Goal: Entertainment & Leisure: Consume media (video, audio)

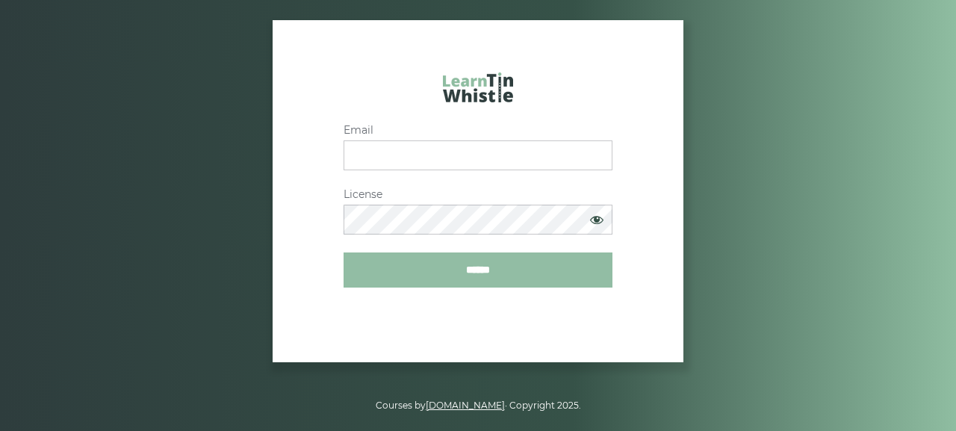
type input "**********"
click at [456, 271] on input "******" at bounding box center [478, 269] width 269 height 35
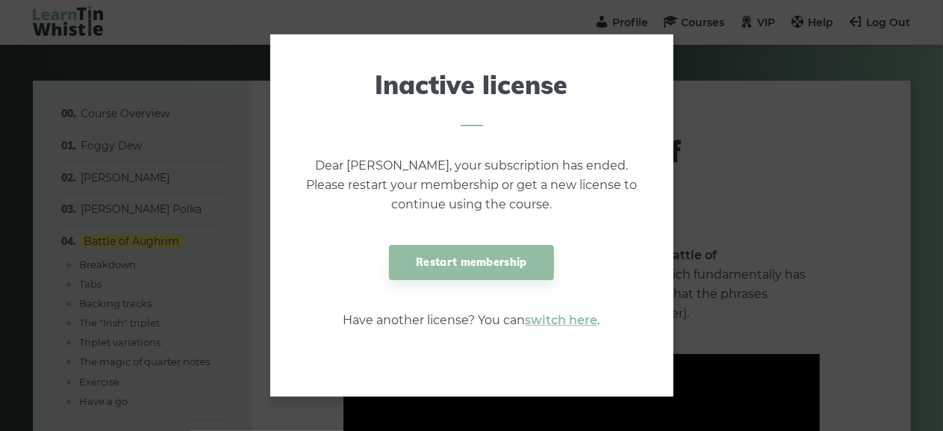
click at [456, 271] on link "Restart membership" at bounding box center [471, 262] width 164 height 35
click at [485, 270] on link "Restart membership" at bounding box center [471, 262] width 164 height 35
click at [559, 315] on link "switch here" at bounding box center [562, 320] width 72 height 14
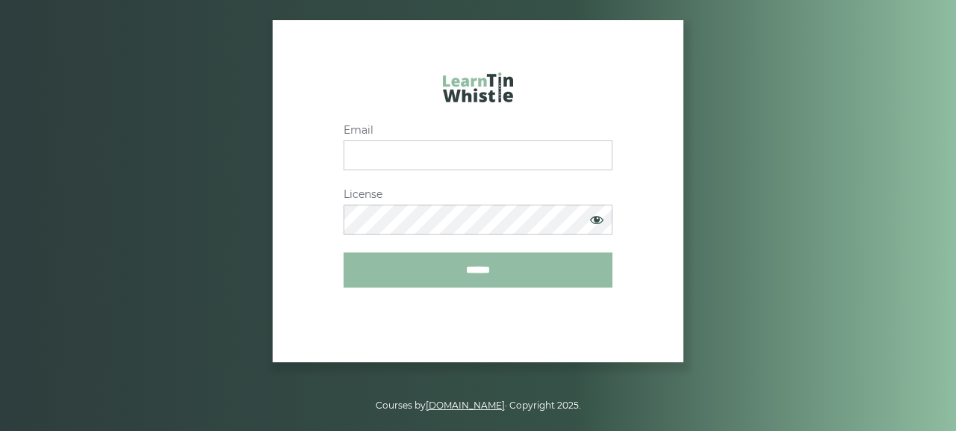
type input "**********"
click at [497, 276] on input "******" at bounding box center [478, 269] width 269 height 35
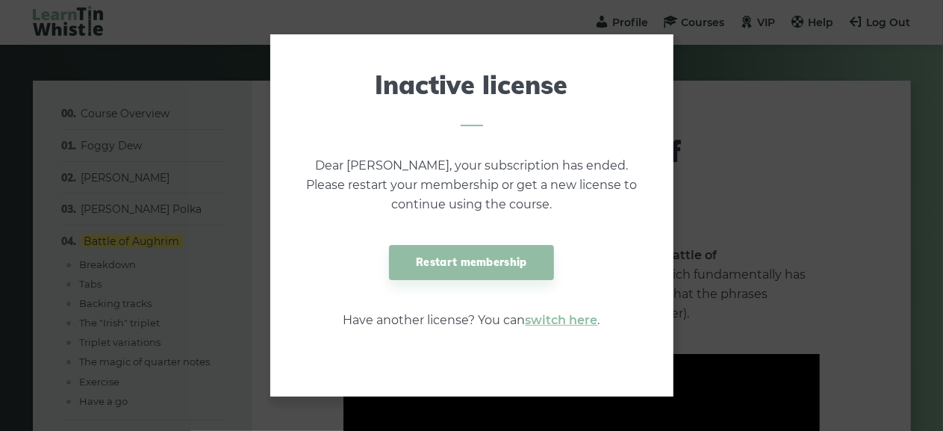
click at [497, 276] on link "Restart membership" at bounding box center [471, 262] width 164 height 35
click at [489, 266] on link "Restart membership" at bounding box center [471, 262] width 164 height 35
click at [553, 322] on link "switch here" at bounding box center [562, 320] width 72 height 14
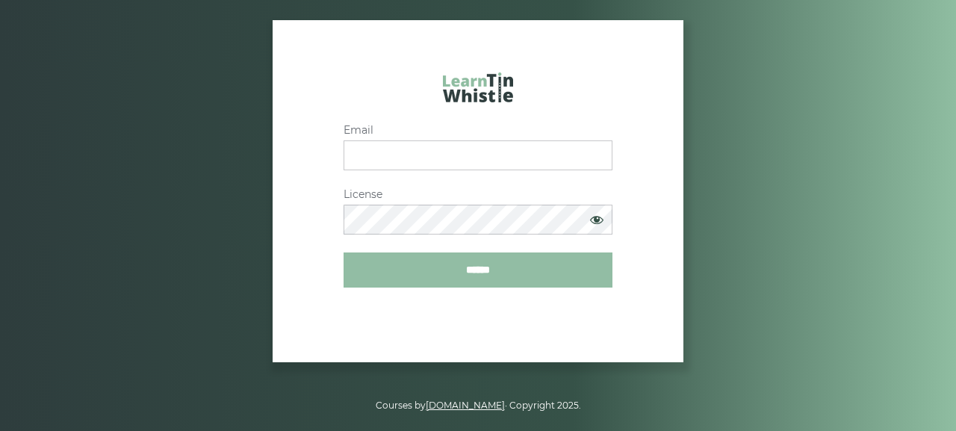
type input "**********"
click at [421, 270] on input "******" at bounding box center [478, 269] width 269 height 35
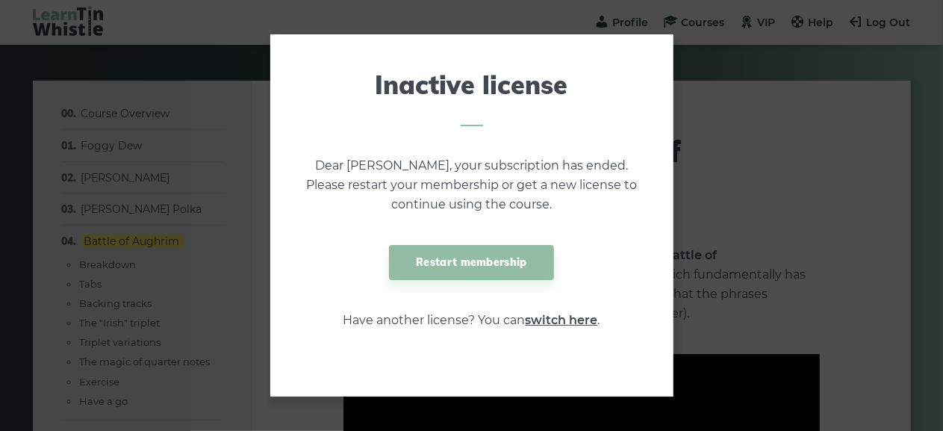
click at [553, 325] on link "switch here" at bounding box center [562, 320] width 72 height 14
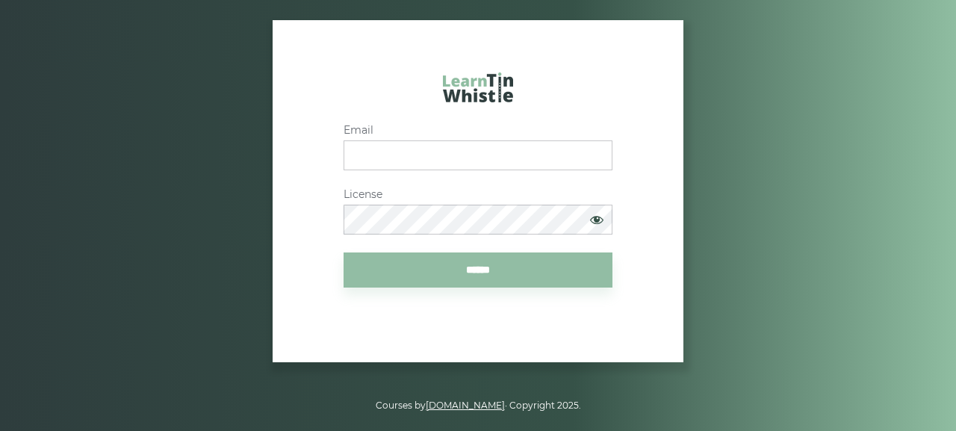
type input "**********"
click at [590, 220] on span at bounding box center [597, 219] width 30 height 28
click at [262, 234] on div "**********" at bounding box center [478, 179] width 477 height 215
click at [497, 273] on input "******" at bounding box center [478, 269] width 269 height 35
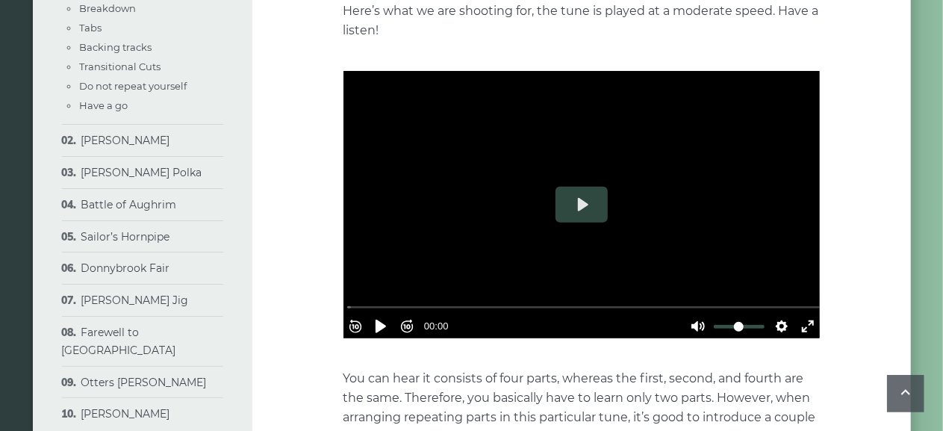
scroll to position [359, 0]
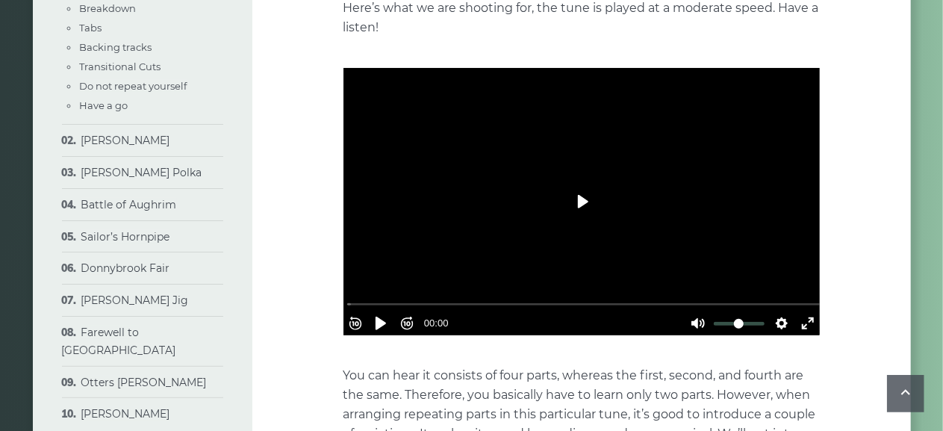
click at [587, 199] on button "Play" at bounding box center [582, 202] width 52 height 36
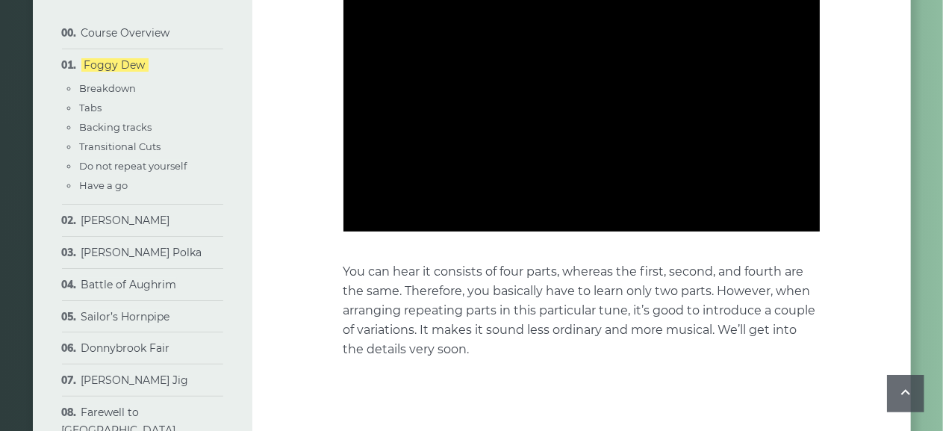
scroll to position [411, 0]
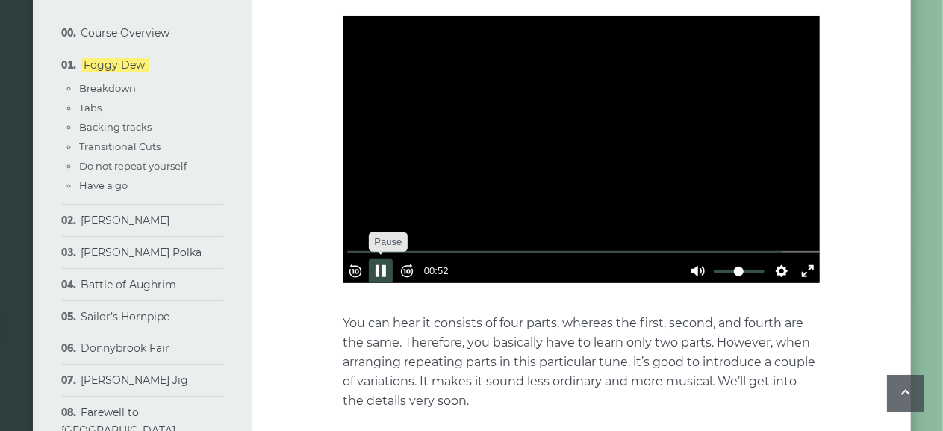
click at [389, 262] on button "Pause Play" at bounding box center [381, 271] width 24 height 24
type input "*****"
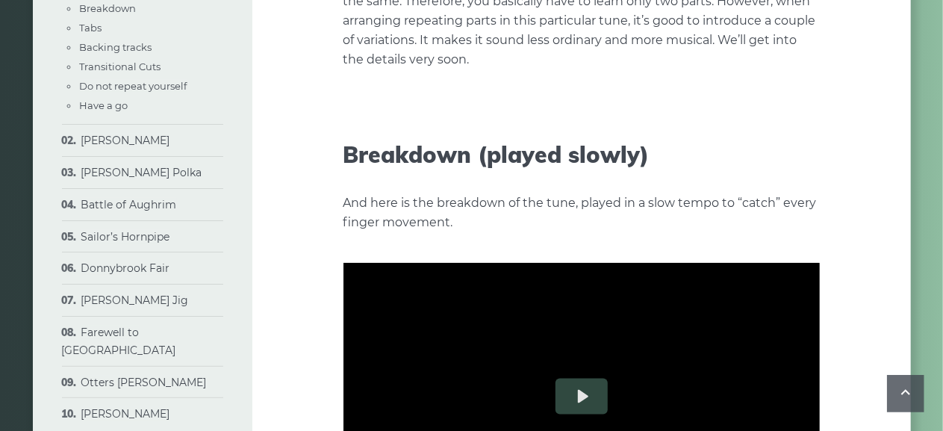
scroll to position [941, 0]
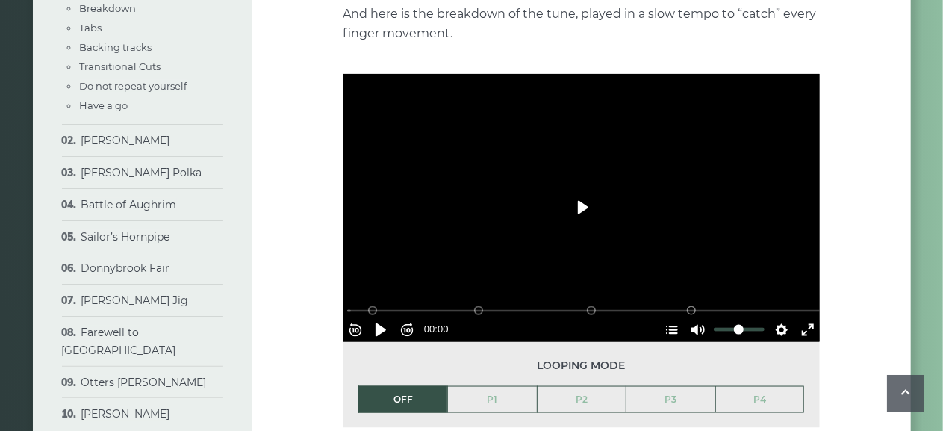
click at [586, 204] on button "Play" at bounding box center [582, 208] width 52 height 36
click at [581, 222] on div at bounding box center [582, 208] width 477 height 268
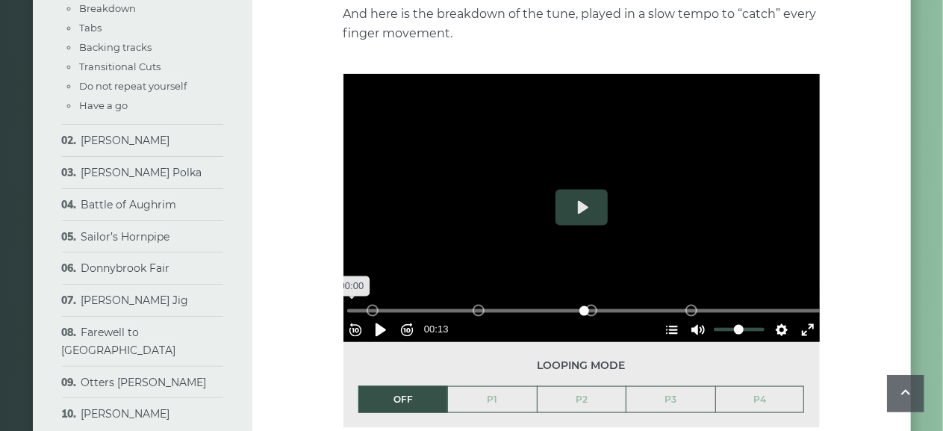
drag, startPoint x: 448, startPoint y: 306, endPoint x: 347, endPoint y: 306, distance: 101.6
click at [347, 306] on input "Seek" at bounding box center [584, 311] width 475 height 14
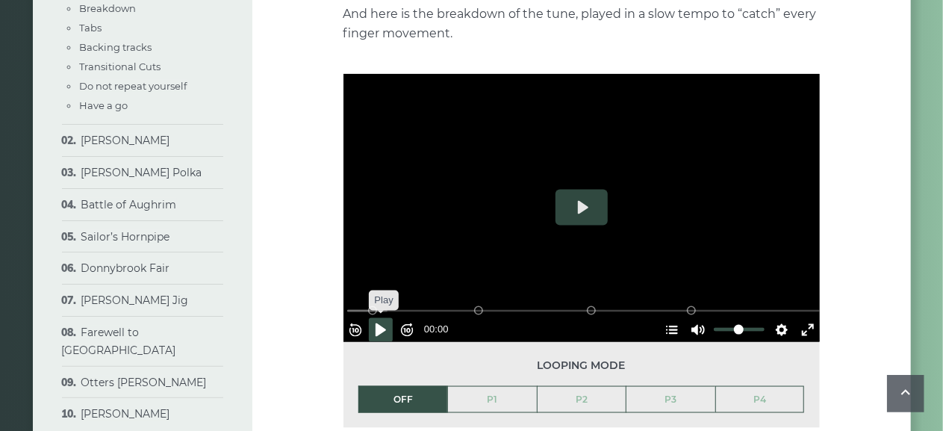
click at [387, 323] on button "Pause Play" at bounding box center [381, 330] width 24 height 24
type input "*****"
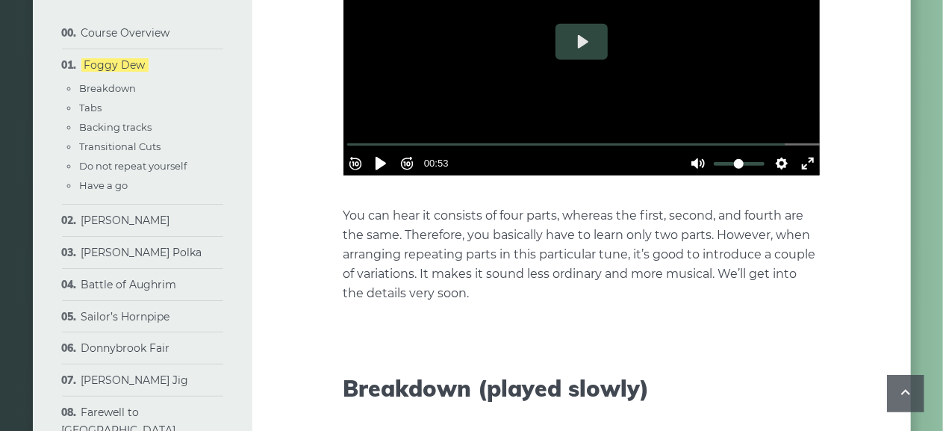
scroll to position [493, 0]
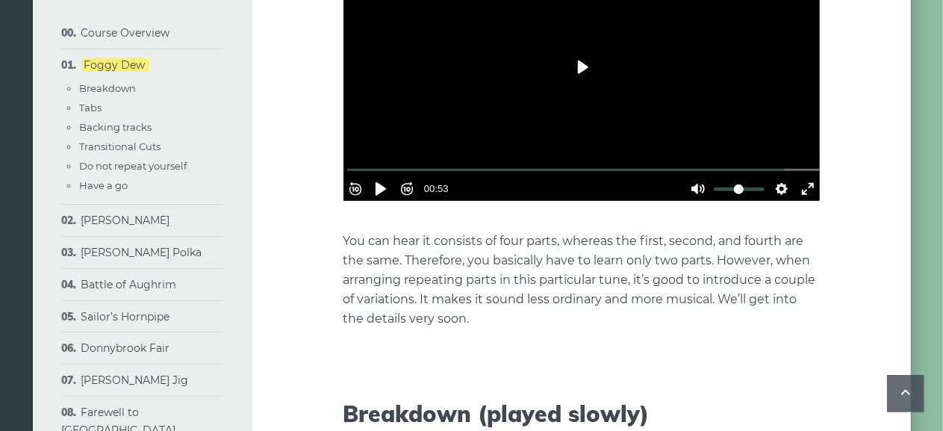
click at [583, 63] on button "Play" at bounding box center [582, 67] width 52 height 36
drag, startPoint x: 396, startPoint y: 143, endPoint x: 335, endPoint y: 170, distance: 65.9
click at [388, 184] on button "Pause Play" at bounding box center [381, 189] width 24 height 24
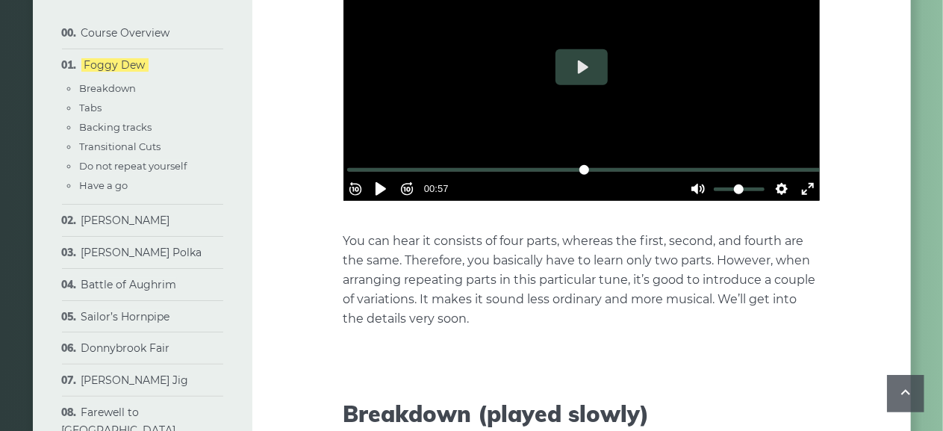
click at [384, 163] on input "Seek" at bounding box center [584, 170] width 475 height 14
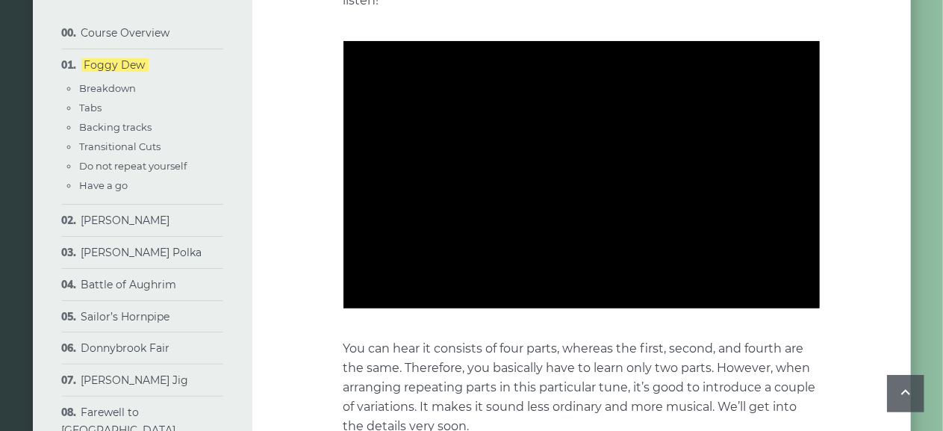
scroll to position [320, 0]
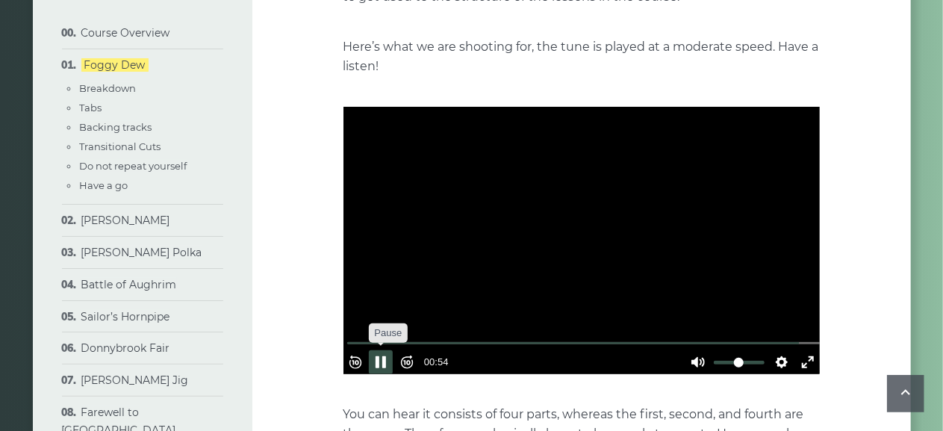
click at [387, 355] on button "Pause Play" at bounding box center [381, 362] width 24 height 24
type input "*****"
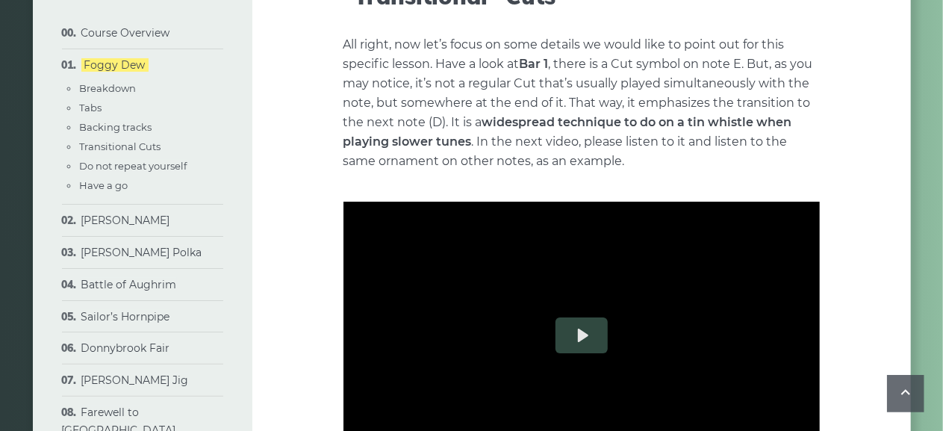
scroll to position [2421, 0]
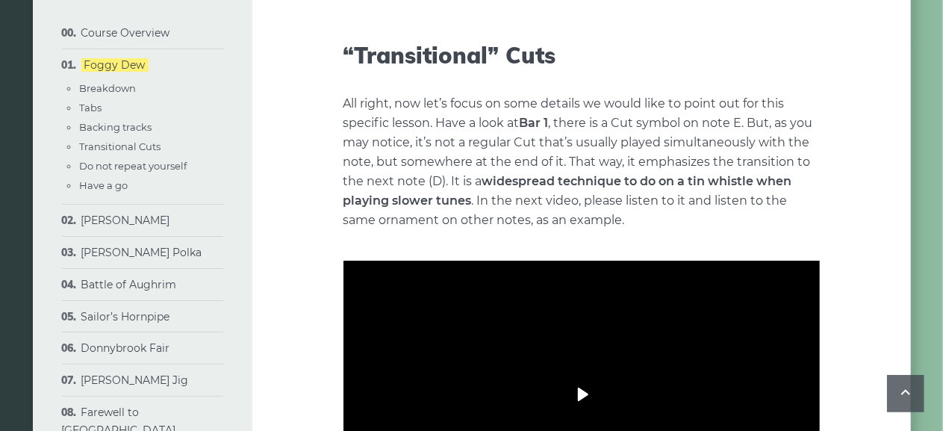
click at [580, 388] on button "Play" at bounding box center [582, 394] width 52 height 36
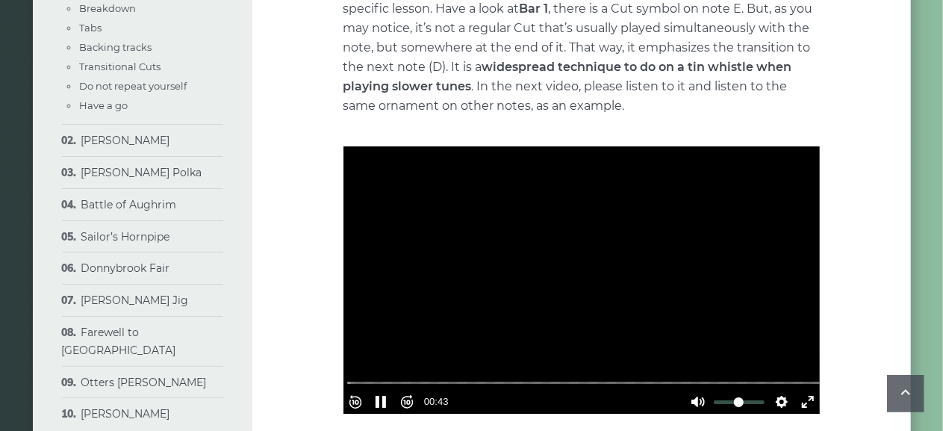
scroll to position [2620, 0]
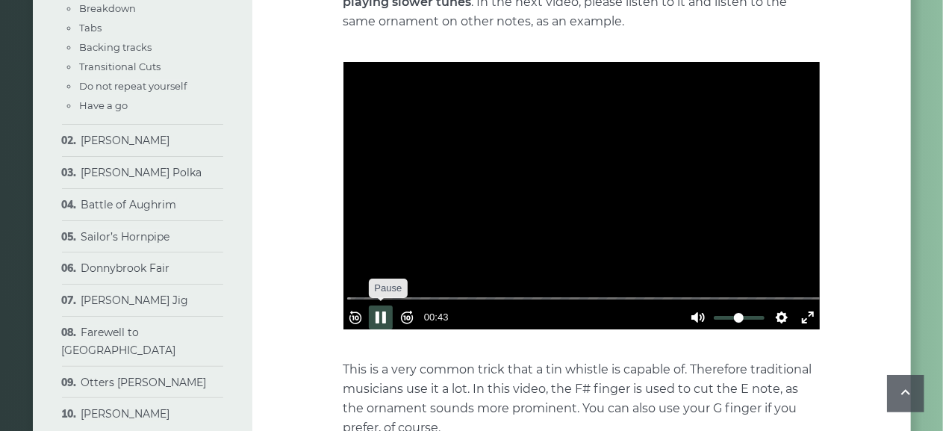
click at [391, 308] on button "Pause Play" at bounding box center [381, 318] width 24 height 24
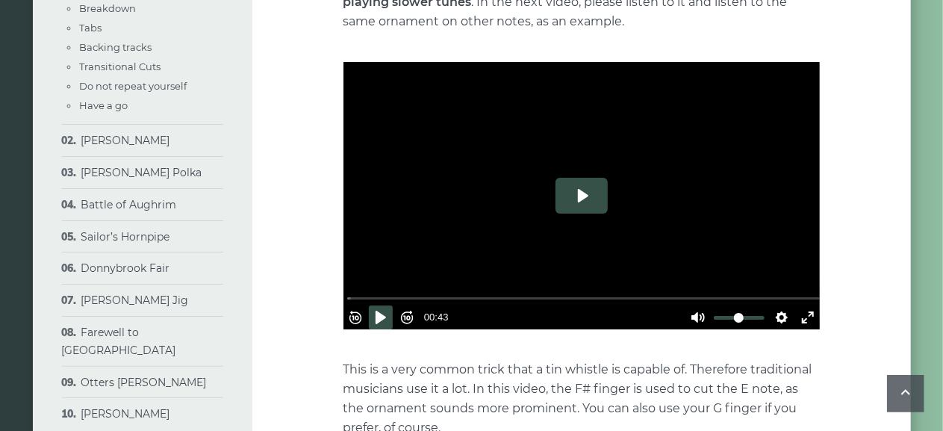
click at [583, 190] on button "Play" at bounding box center [582, 196] width 52 height 36
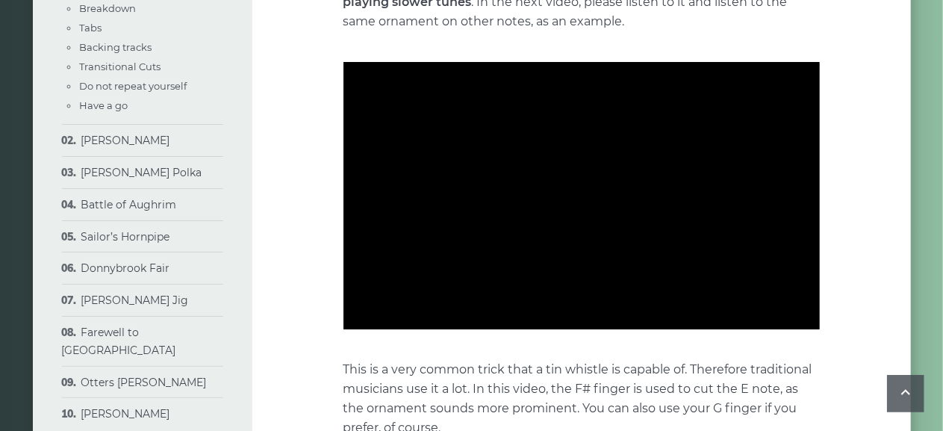
click at [583, 190] on div at bounding box center [582, 196] width 477 height 268
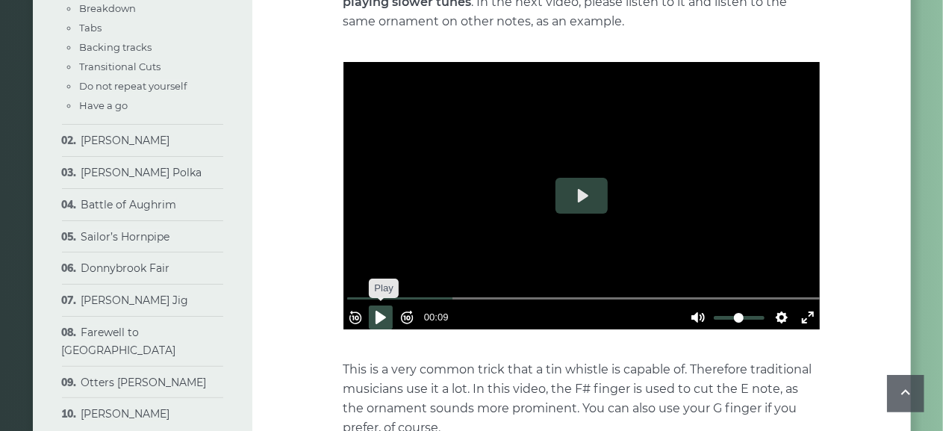
click at [387, 314] on button "Pause Play" at bounding box center [381, 318] width 24 height 24
click at [387, 308] on button "Pause Play" at bounding box center [381, 318] width 24 height 24
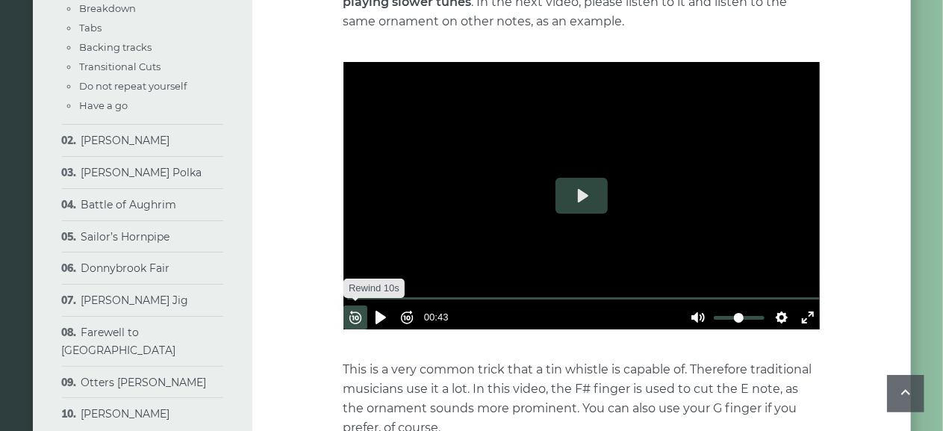
click at [363, 311] on button "Rewind 10s" at bounding box center [356, 318] width 24 height 24
click at [388, 306] on button "Pause Play" at bounding box center [381, 318] width 24 height 24
click at [364, 309] on button "Rewind 10s" at bounding box center [356, 318] width 24 height 24
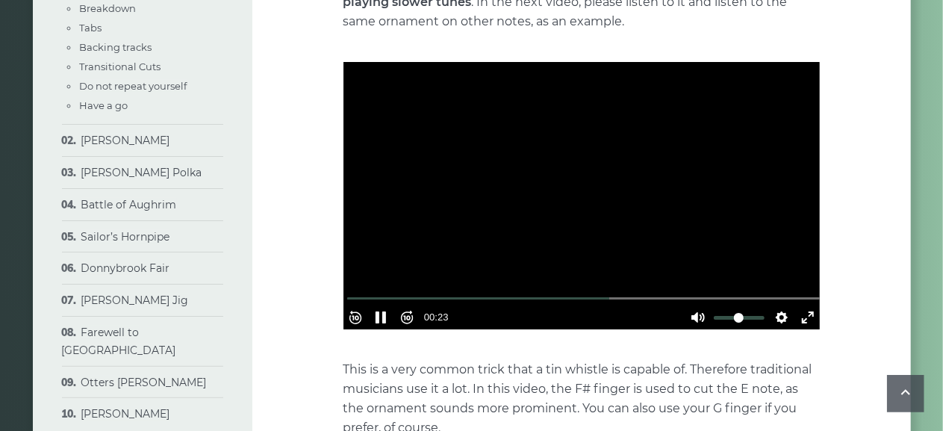
click at [387, 275] on div "Rewind 10s Pause Play Forward 10s % buffered 00:02 00:23 Unmute Mute Settings C…" at bounding box center [582, 297] width 477 height 64
click at [390, 308] on button "Pause Play" at bounding box center [381, 318] width 24 height 24
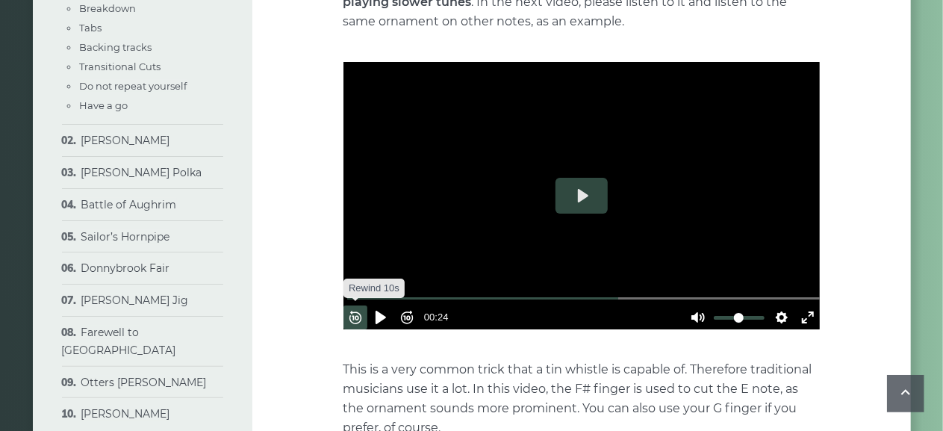
click at [366, 311] on button "Rewind 10s" at bounding box center [356, 318] width 24 height 24
click at [384, 313] on button "Pause Play" at bounding box center [381, 318] width 24 height 24
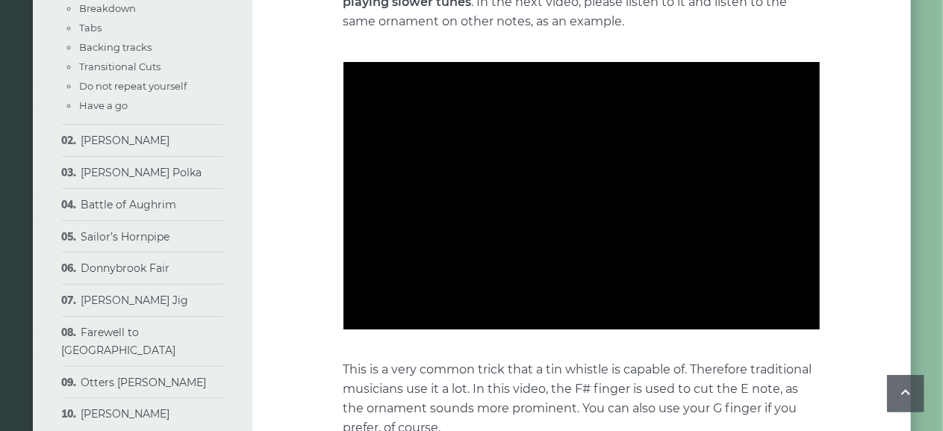
click at [436, 337] on div "In the first lesson, we’ll work on a popular traditional song, The Foggy Dew . …" at bounding box center [582, 66] width 477 height 4952
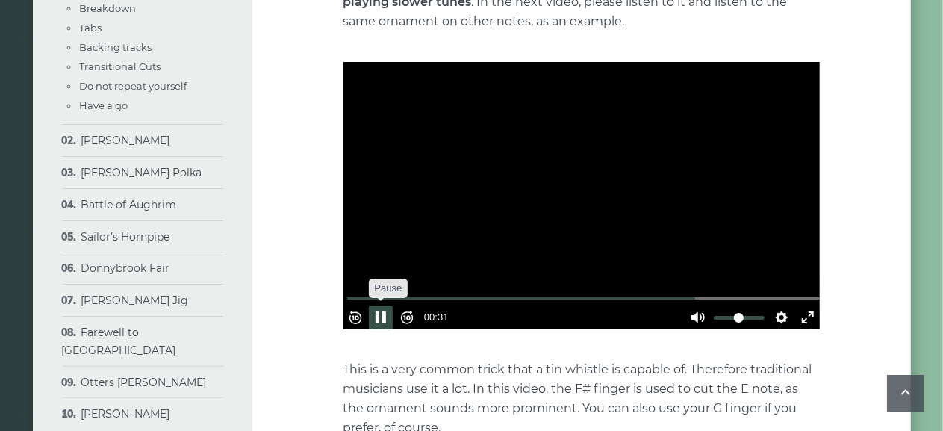
click at [391, 311] on button "Pause Play" at bounding box center [381, 318] width 24 height 24
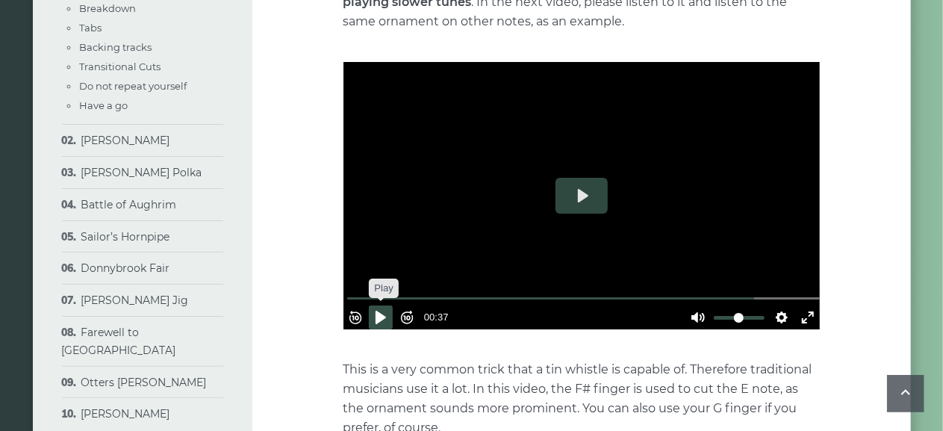
click at [391, 311] on button "Pause Play" at bounding box center [381, 318] width 24 height 24
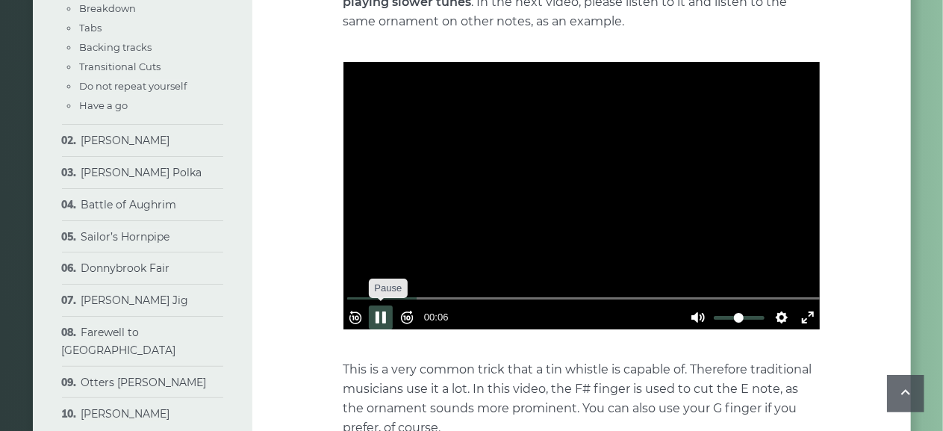
click at [391, 311] on button "Pause Play" at bounding box center [381, 318] width 24 height 24
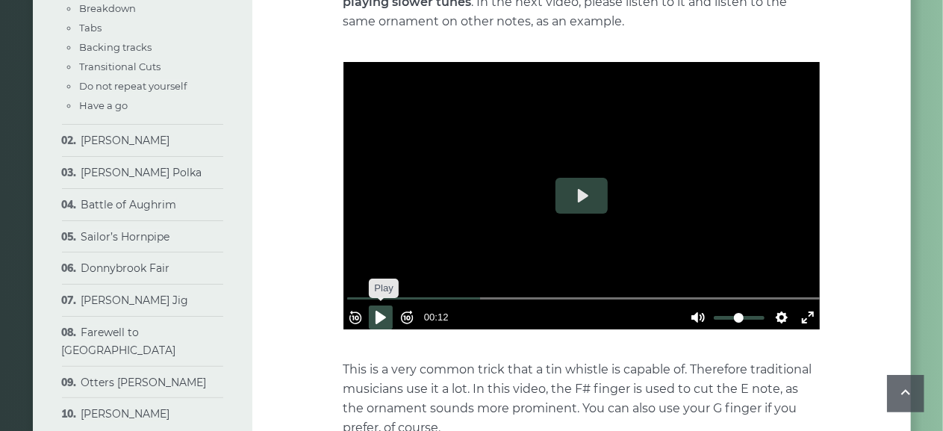
click at [391, 311] on button "Pause Play" at bounding box center [381, 318] width 24 height 24
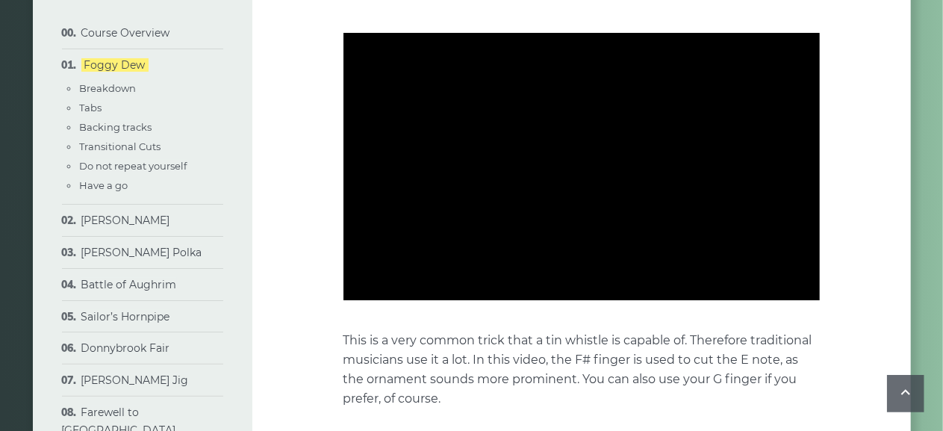
scroll to position [2643, 0]
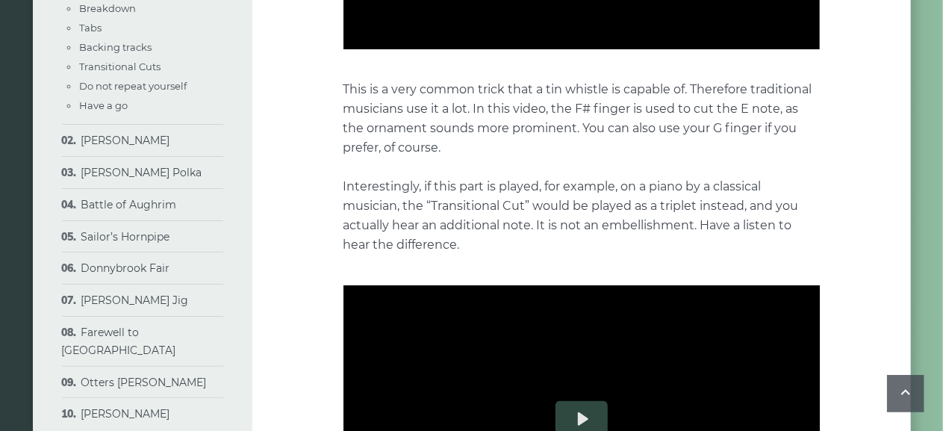
type input "*****"
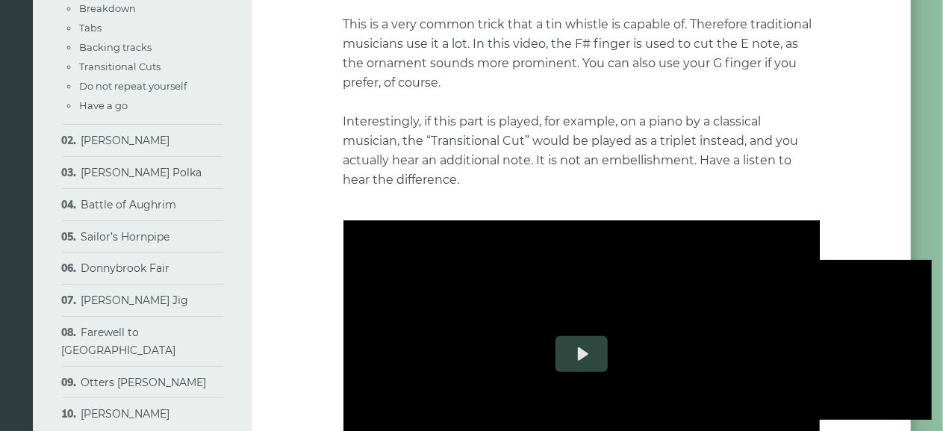
scroll to position [2991, 0]
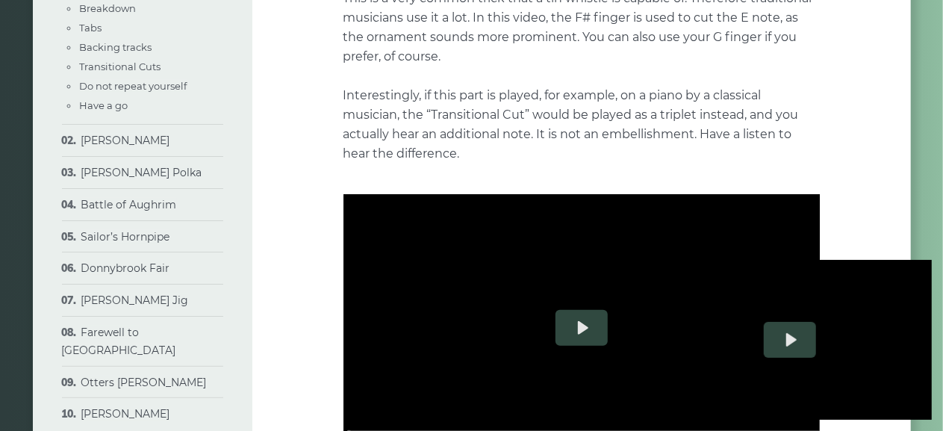
click at [921, 264] on div at bounding box center [790, 340] width 284 height 160
click at [801, 344] on div at bounding box center [790, 340] width 284 height 160
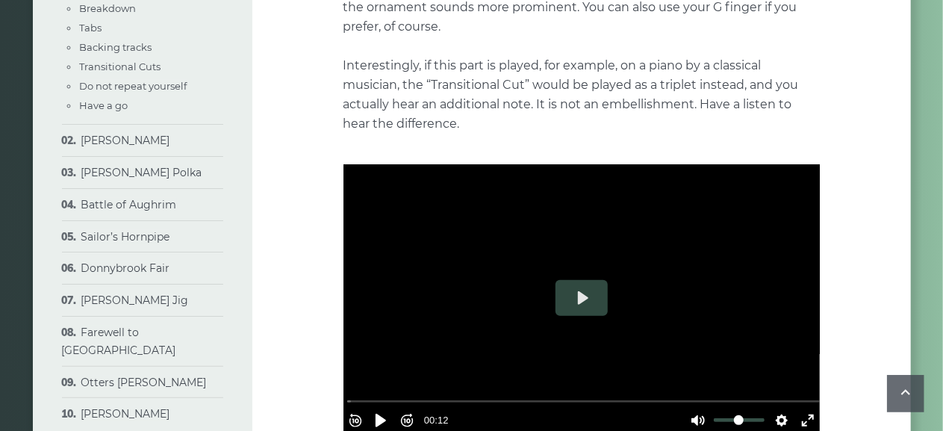
scroll to position [3053, 0]
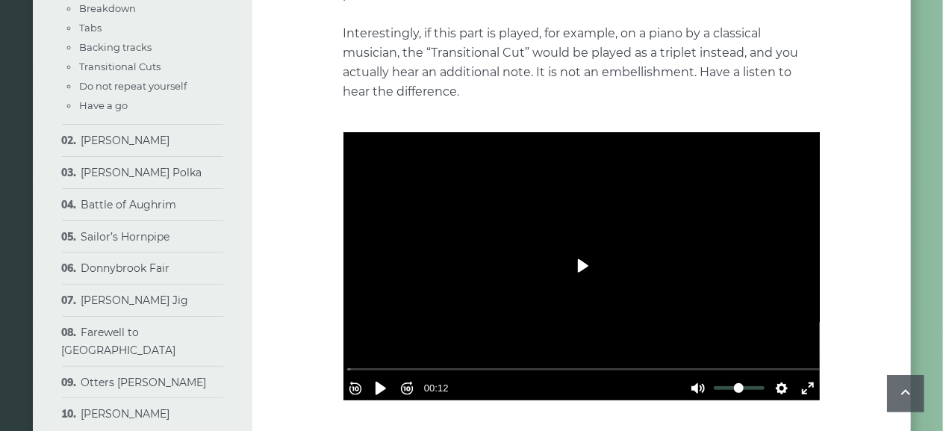
click at [582, 270] on button "Play" at bounding box center [582, 266] width 52 height 36
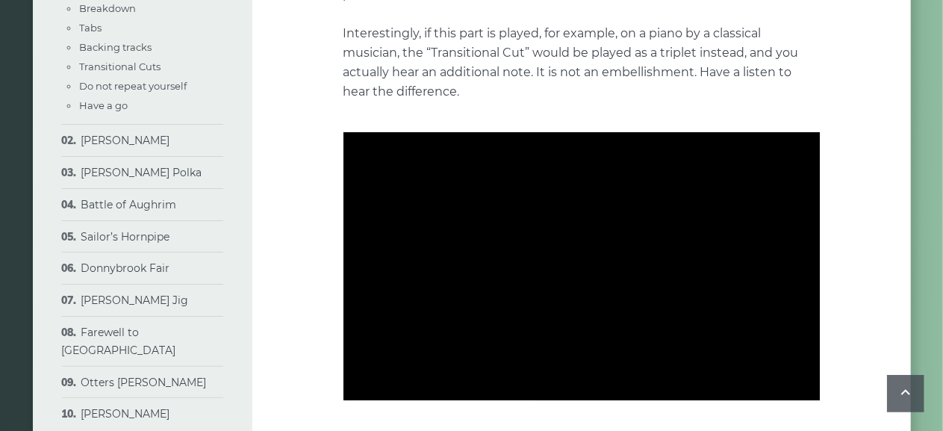
type input "***"
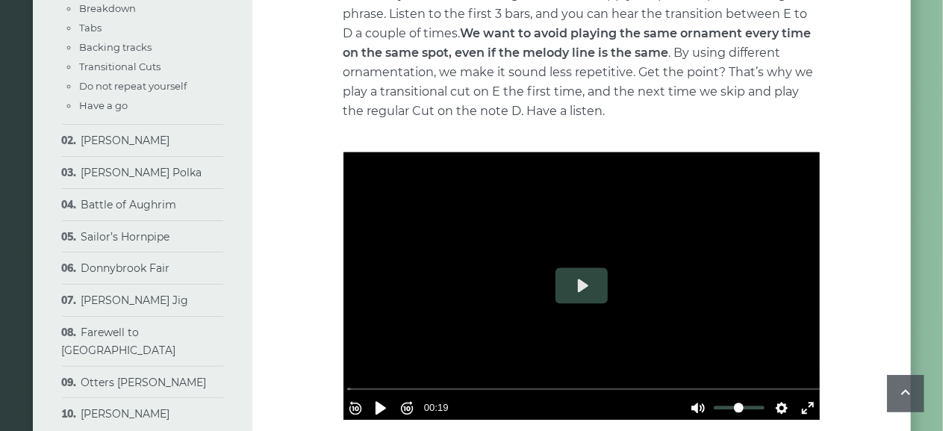
scroll to position [4329, 0]
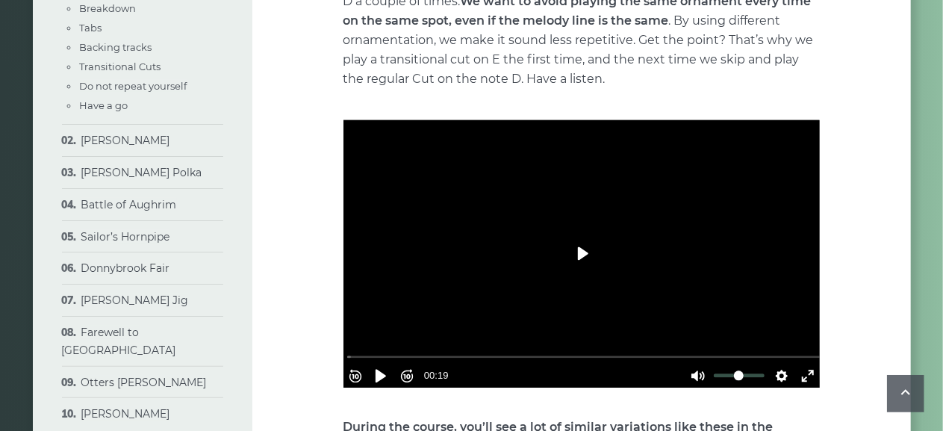
click at [592, 248] on button "Play" at bounding box center [582, 253] width 52 height 36
type input "***"
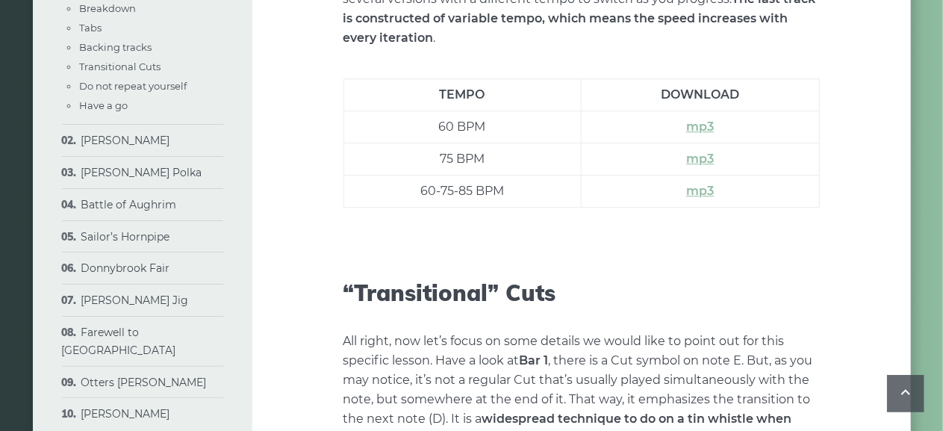
scroll to position [2196, 0]
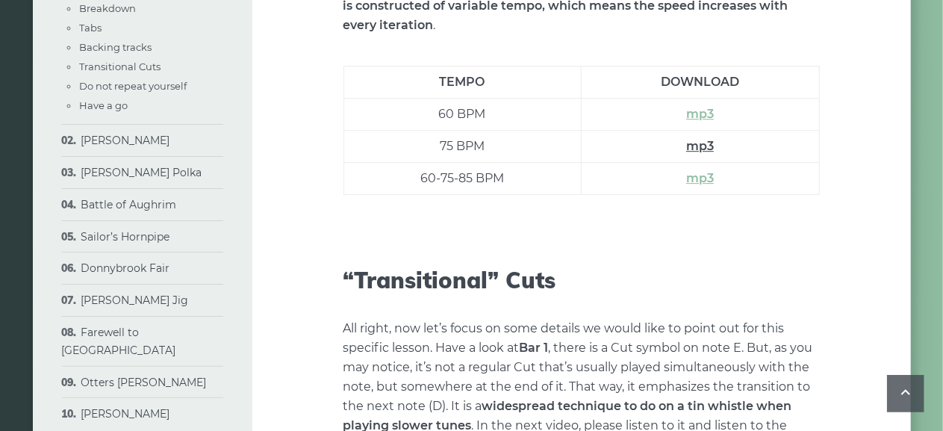
click at [702, 143] on link "mp3" at bounding box center [700, 146] width 28 height 14
click at [701, 110] on link "mp3" at bounding box center [700, 114] width 28 height 14
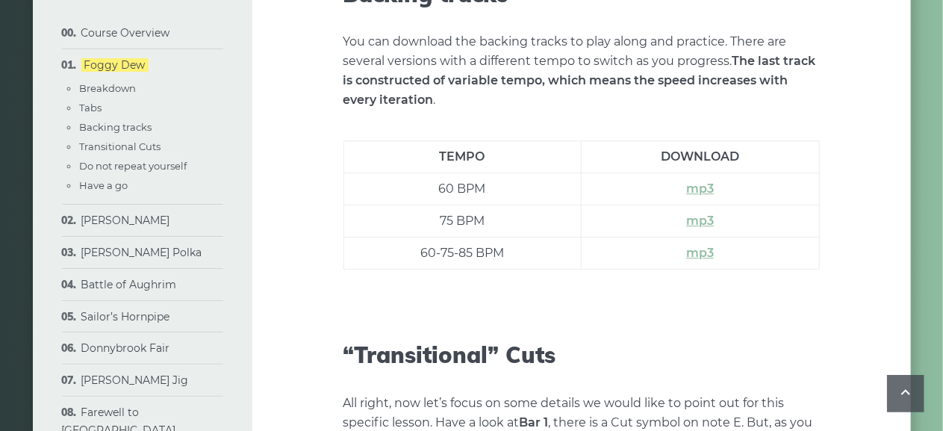
scroll to position [2056, 0]
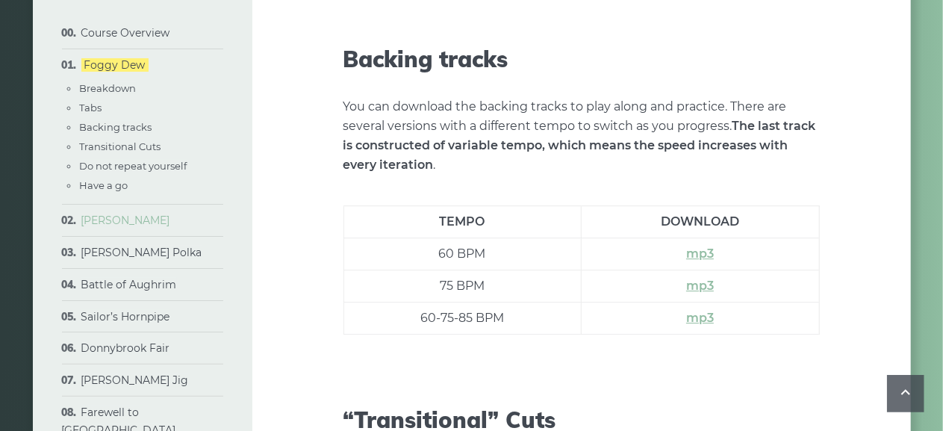
click at [122, 227] on link "[PERSON_NAME]" at bounding box center [125, 220] width 89 height 13
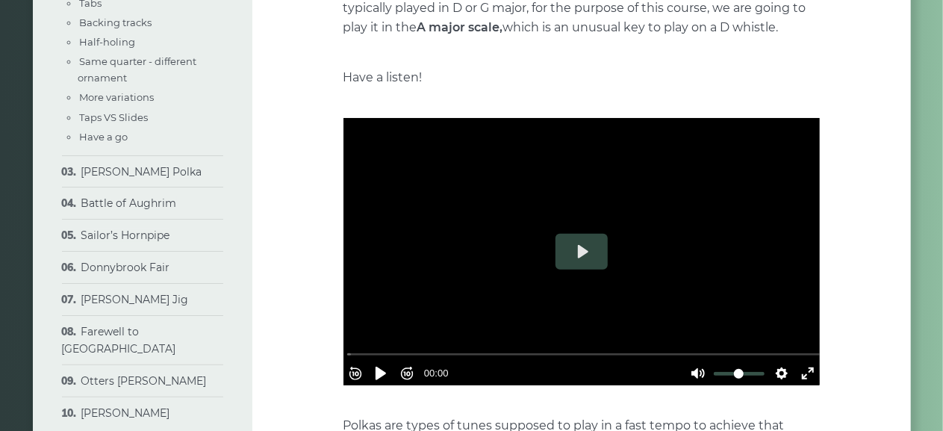
scroll to position [296, 0]
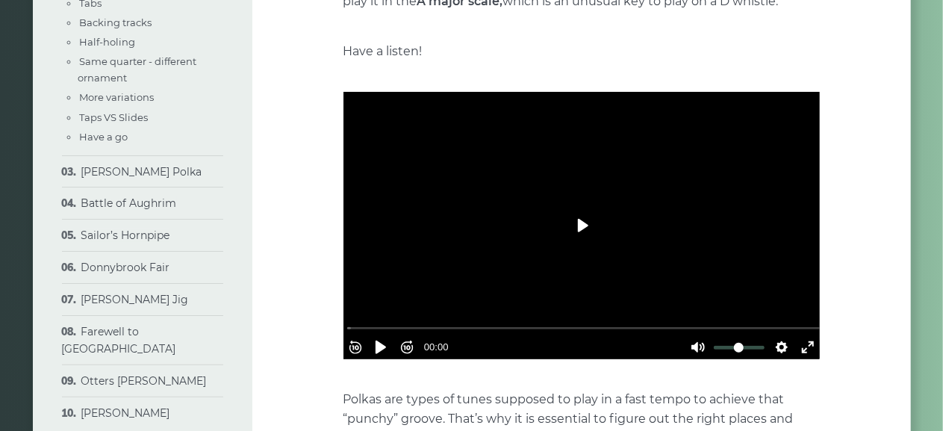
click at [574, 219] on button "Play" at bounding box center [582, 226] width 52 height 36
click at [385, 341] on button "Pause Play" at bounding box center [381, 347] width 24 height 24
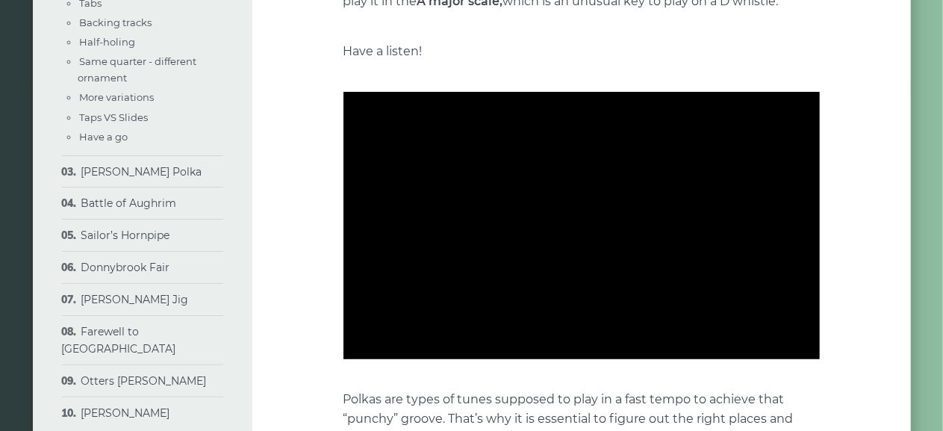
type input "***"
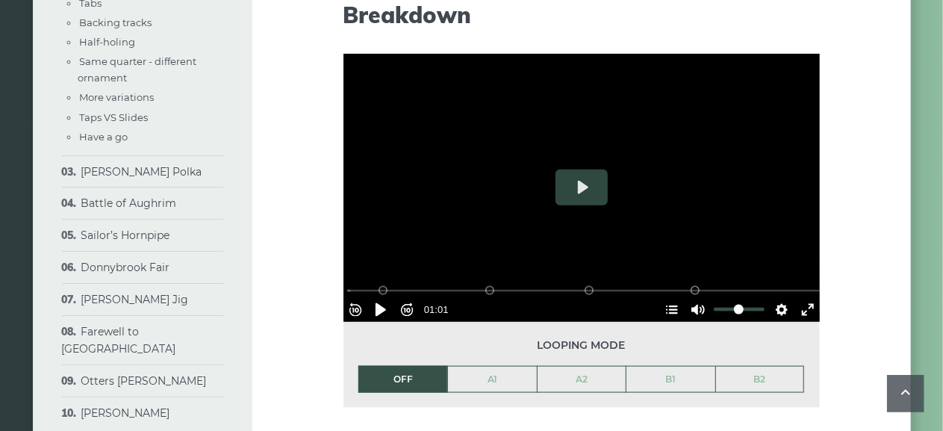
scroll to position [846, 0]
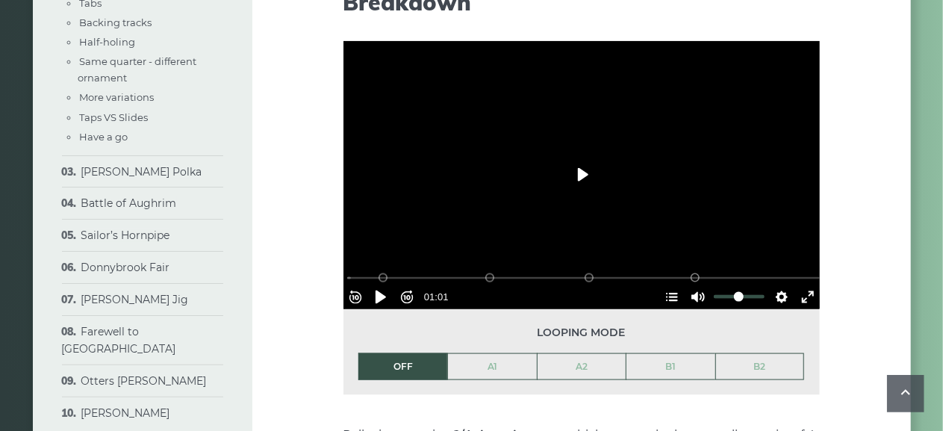
click at [586, 173] on button "Play" at bounding box center [582, 175] width 52 height 36
click at [385, 291] on button "Pause Play" at bounding box center [381, 297] width 24 height 24
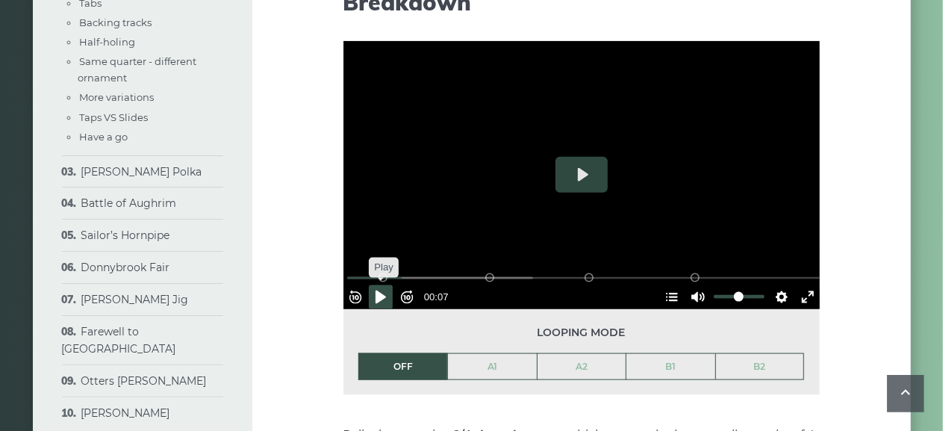
click at [385, 291] on button "Pause Play" at bounding box center [381, 297] width 24 height 24
drag, startPoint x: 385, startPoint y: 291, endPoint x: 362, endPoint y: 309, distance: 29.7
click at [362, 309] on figure "Looping mode OFF A1 A2 B1 B2" at bounding box center [582, 218] width 477 height 354
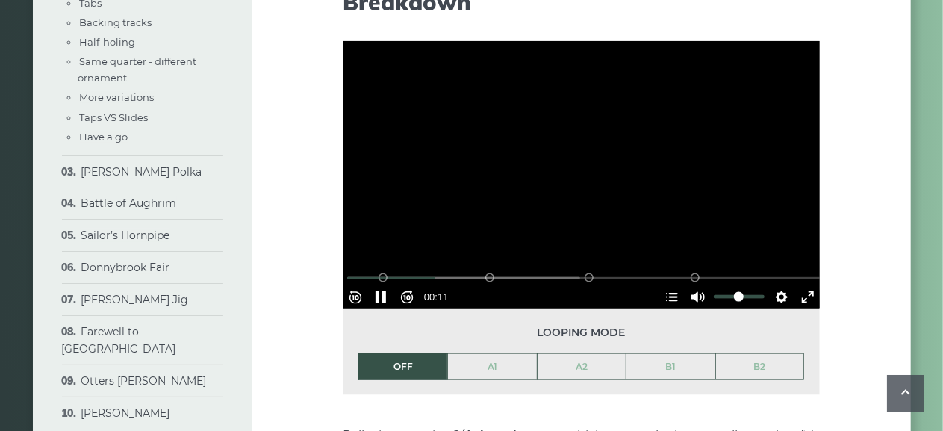
click at [362, 309] on div "Looping mode OFF A1 A2 B1 B2" at bounding box center [582, 352] width 477 height 86
click at [389, 287] on button "Pause Play" at bounding box center [381, 297] width 24 height 24
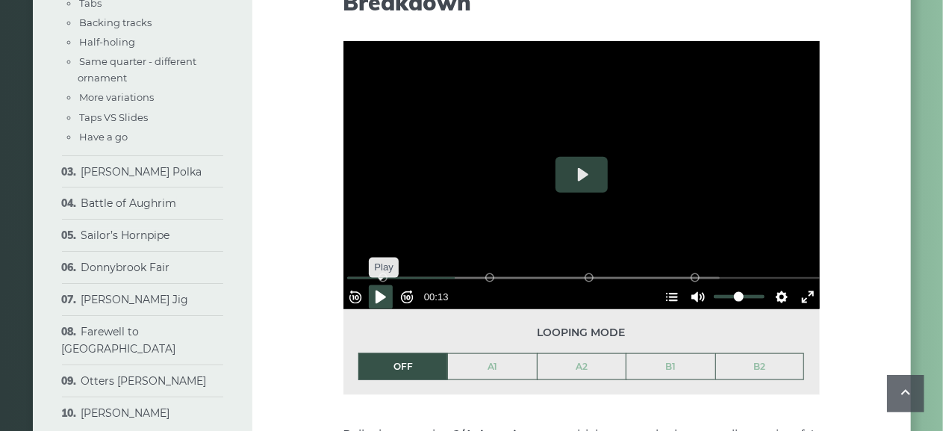
click at [389, 287] on button "Pause Play" at bounding box center [381, 297] width 24 height 24
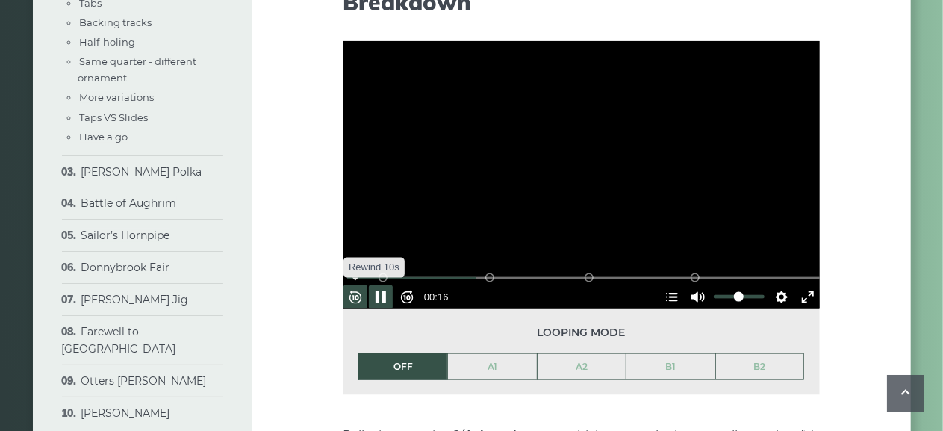
click at [367, 289] on button "Rewind 10s" at bounding box center [356, 297] width 24 height 24
click at [379, 295] on button "Pause Play" at bounding box center [381, 297] width 24 height 24
click at [386, 295] on button "Pause Play" at bounding box center [381, 297] width 24 height 24
click at [360, 289] on button "Rewind 10s" at bounding box center [356, 297] width 24 height 24
click at [390, 285] on button "Pause Play" at bounding box center [381, 297] width 24 height 24
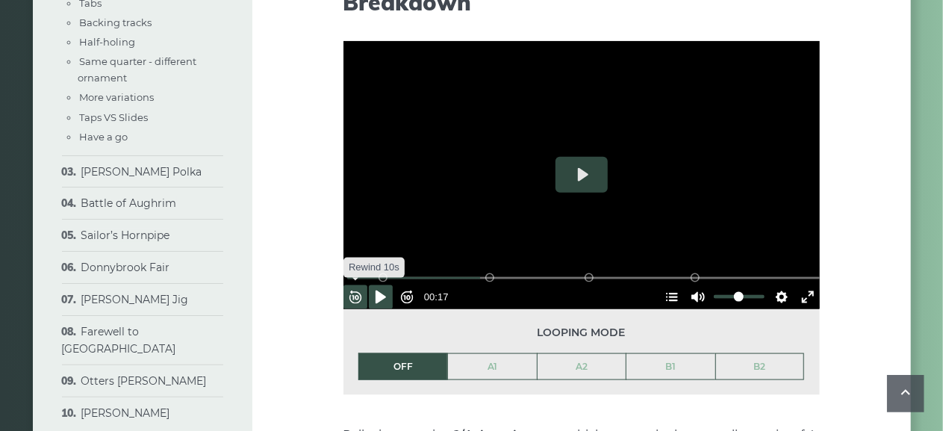
click at [366, 288] on button "Rewind 10s" at bounding box center [356, 297] width 24 height 24
click at [385, 291] on button "Pause Play" at bounding box center [381, 297] width 24 height 24
click at [366, 291] on button "Rewind 10s" at bounding box center [356, 297] width 24 height 24
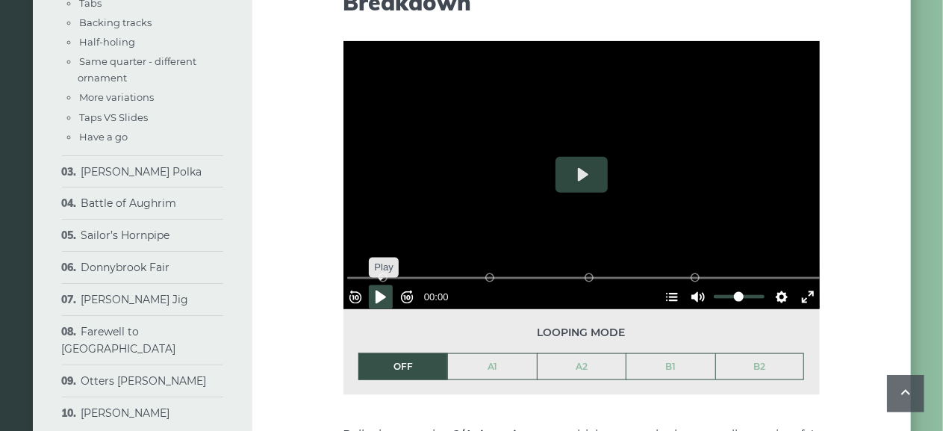
click at [387, 293] on button "Pause Play" at bounding box center [381, 297] width 24 height 24
click at [365, 291] on button "Rewind 10s" at bounding box center [356, 297] width 24 height 24
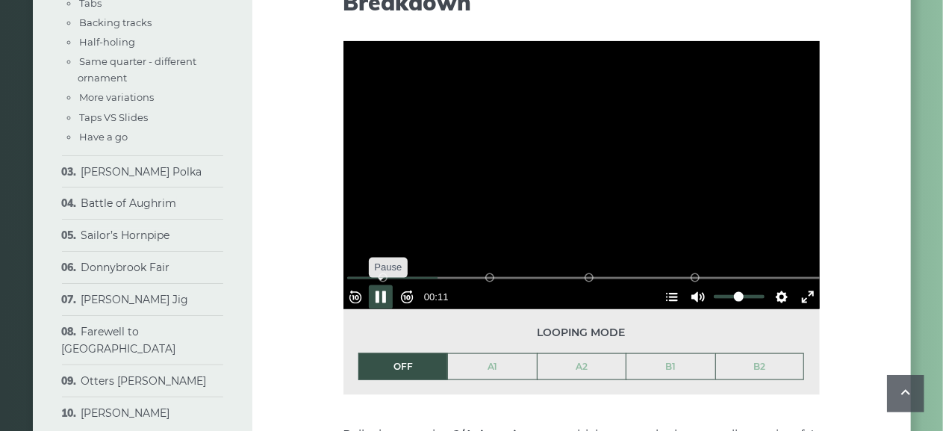
click at [386, 294] on button "Pause Play" at bounding box center [381, 297] width 24 height 24
click at [365, 291] on button "Rewind 10s" at bounding box center [356, 297] width 24 height 24
click at [385, 291] on button "Pause Play" at bounding box center [381, 297] width 24 height 24
click at [363, 291] on button "Rewind 10s" at bounding box center [356, 297] width 24 height 24
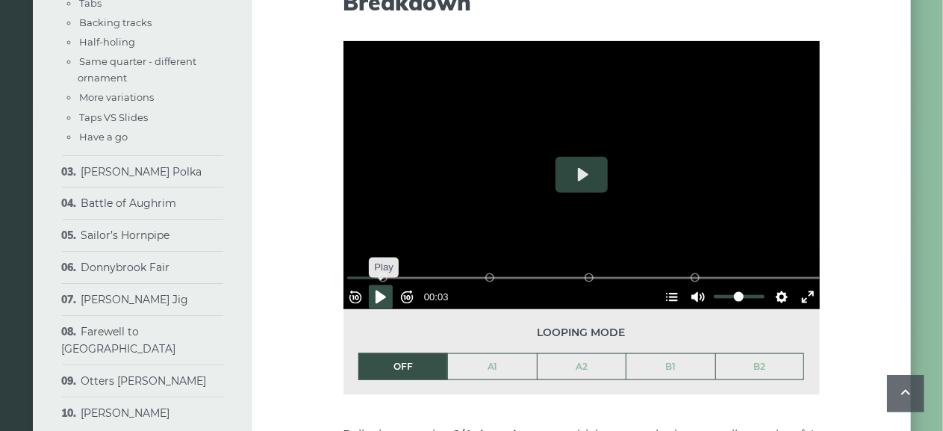
click at [390, 288] on button "Pause Play" at bounding box center [381, 297] width 24 height 24
click at [359, 292] on button "Rewind 10s" at bounding box center [356, 297] width 24 height 24
click at [390, 286] on button "Pause Play" at bounding box center [381, 297] width 24 height 24
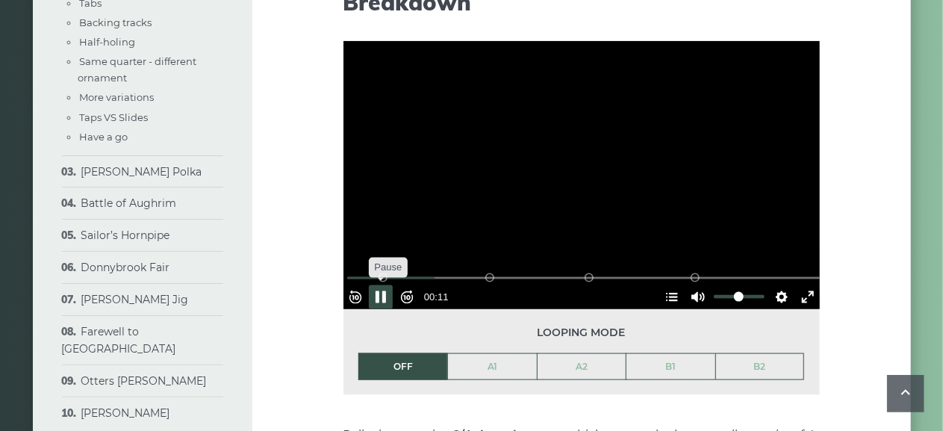
type input "****"
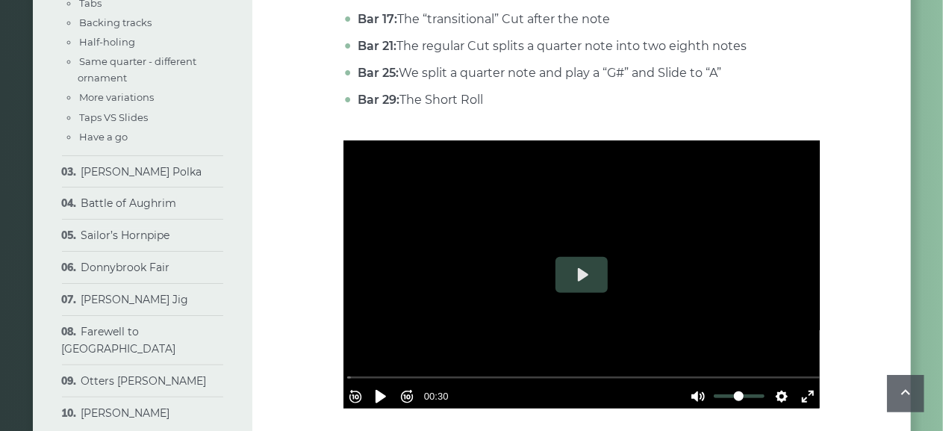
scroll to position [3274, 0]
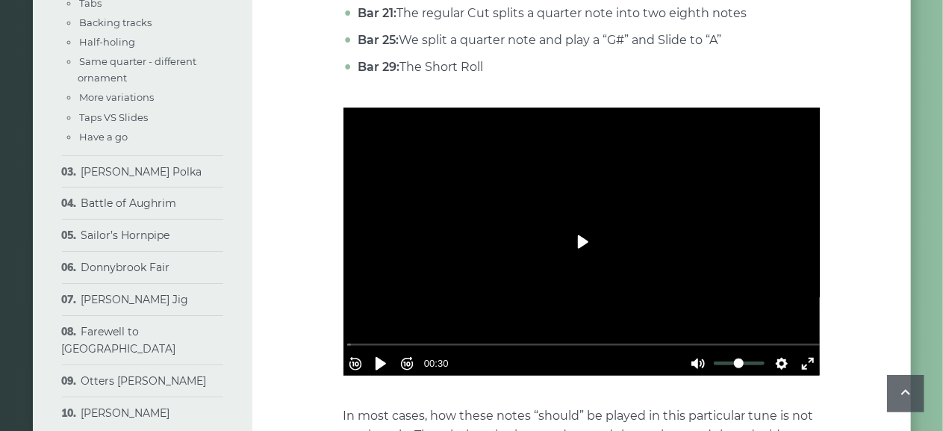
click at [580, 245] on button "Play" at bounding box center [582, 242] width 52 height 36
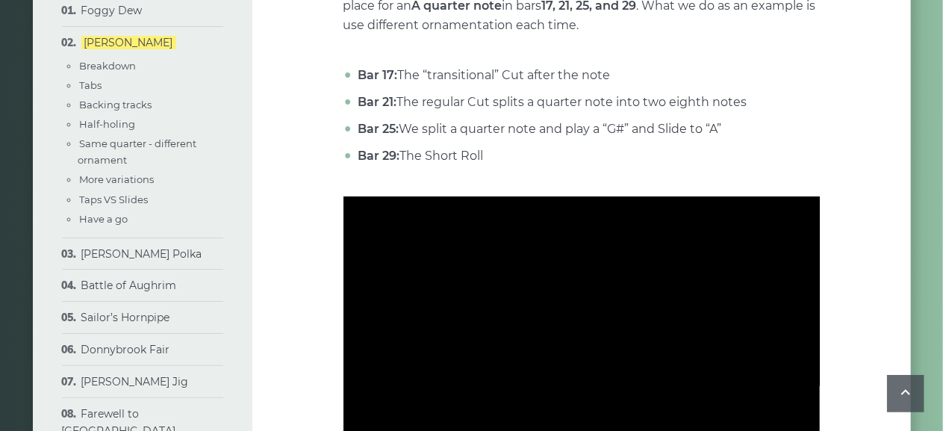
scroll to position [3198, 0]
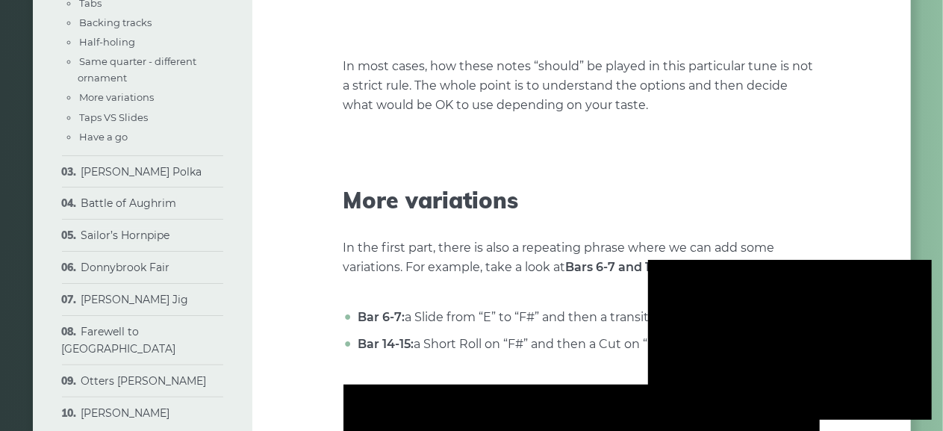
type input "***"
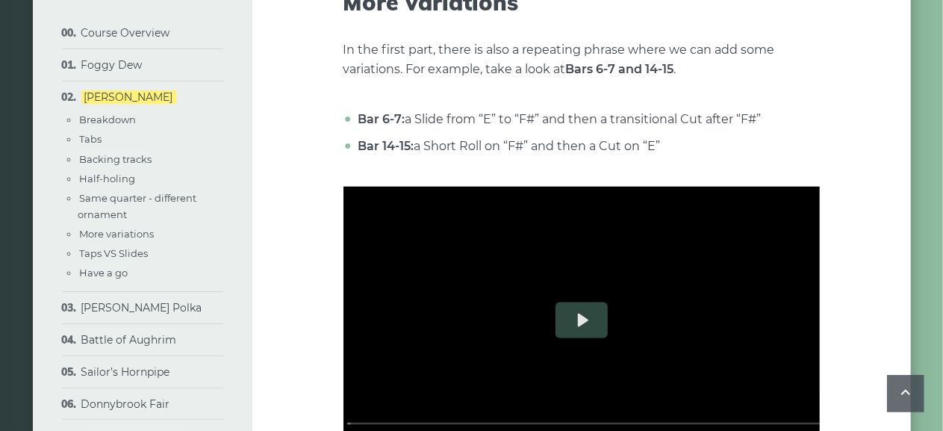
scroll to position [3808, 0]
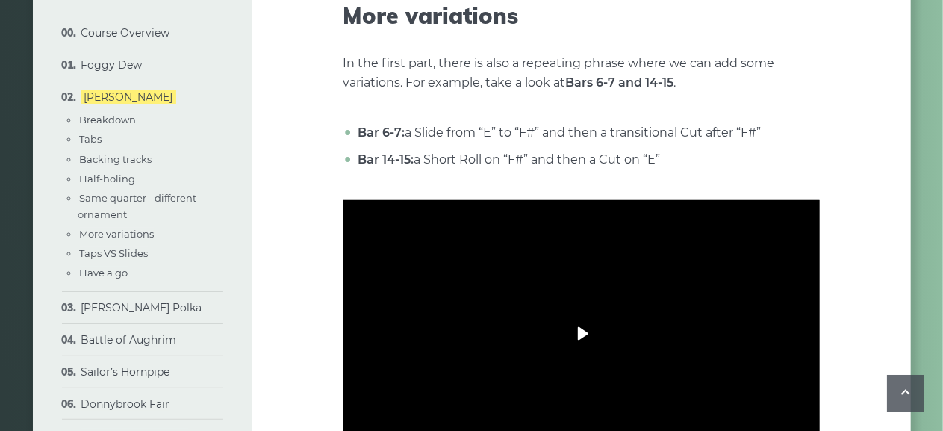
click at [583, 329] on button "Play" at bounding box center [582, 334] width 52 height 36
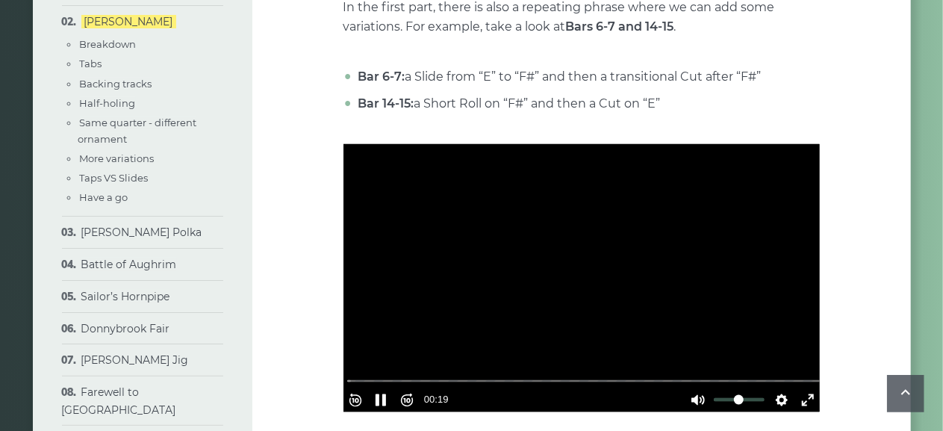
scroll to position [3916, 0]
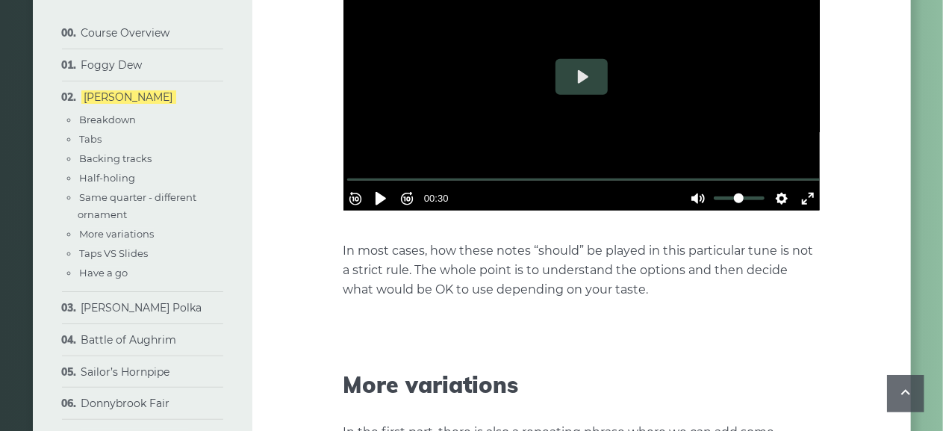
type input "***"
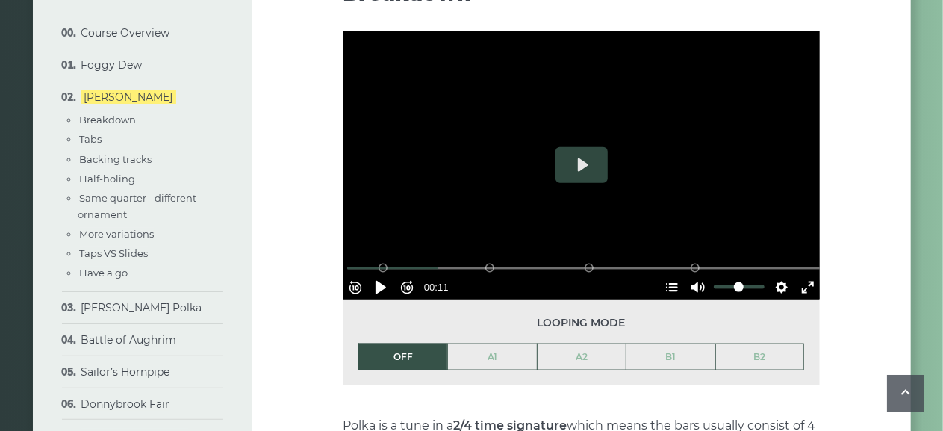
scroll to position [830, 0]
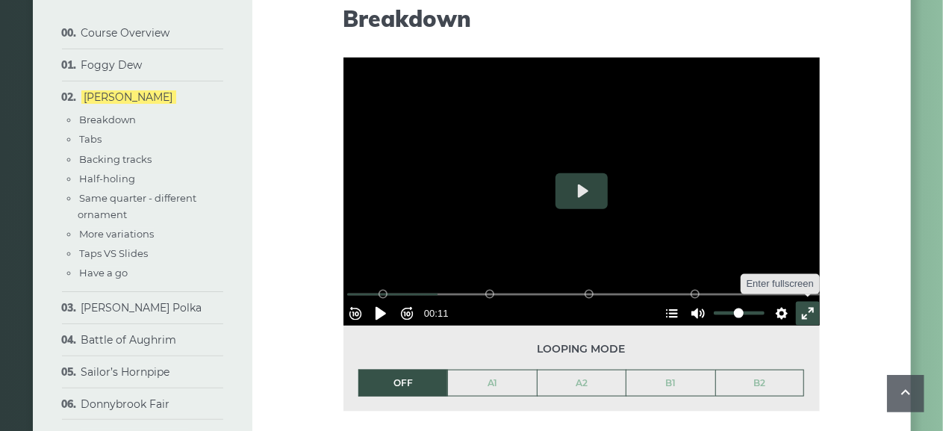
click at [798, 303] on button "Exit fullscreen Enter fullscreen" at bounding box center [808, 314] width 24 height 24
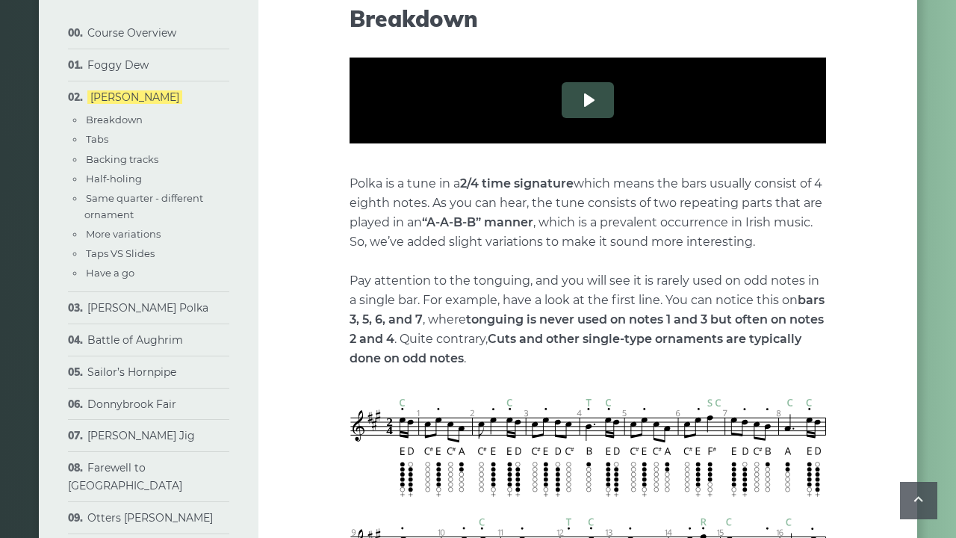
click at [562, 118] on button "Play" at bounding box center [588, 100] width 52 height 36
drag, startPoint x: 246, startPoint y: 499, endPoint x: 3, endPoint y: 489, distance: 243.0
click at [353, 211] on input "Seek" at bounding box center [590, 203] width 475 height 14
click at [801, 235] on button "Settings" at bounding box center [789, 223] width 24 height 24
click at [777, 194] on span "Speed Normal" at bounding box center [740, 186] width 74 height 16
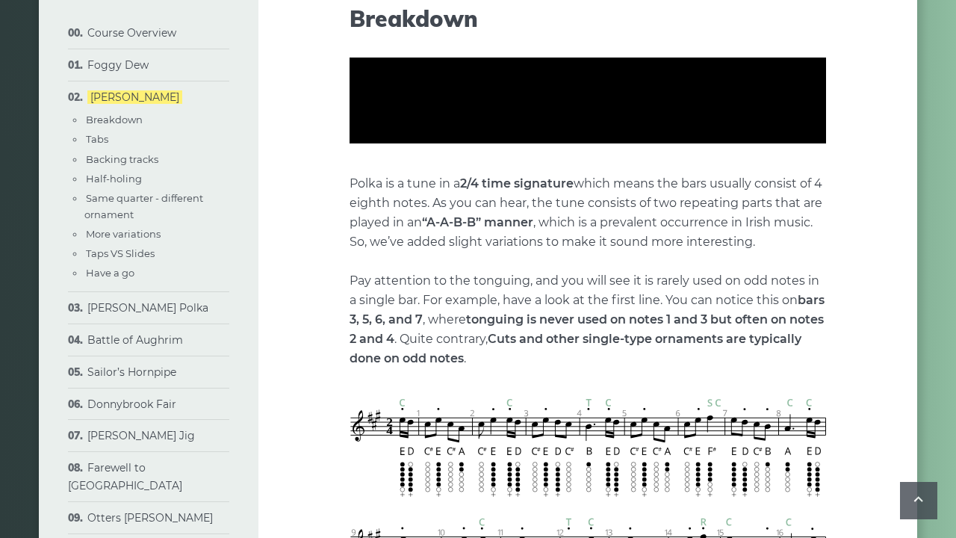
click at [353, 211] on input "Seek" at bounding box center [590, 203] width 475 height 14
click at [376, 235] on button "Pause Play" at bounding box center [388, 223] width 24 height 24
click at [353, 211] on input "Seek" at bounding box center [590, 203] width 475 height 14
click at [376, 235] on button "Pause Play" at bounding box center [388, 223] width 24 height 24
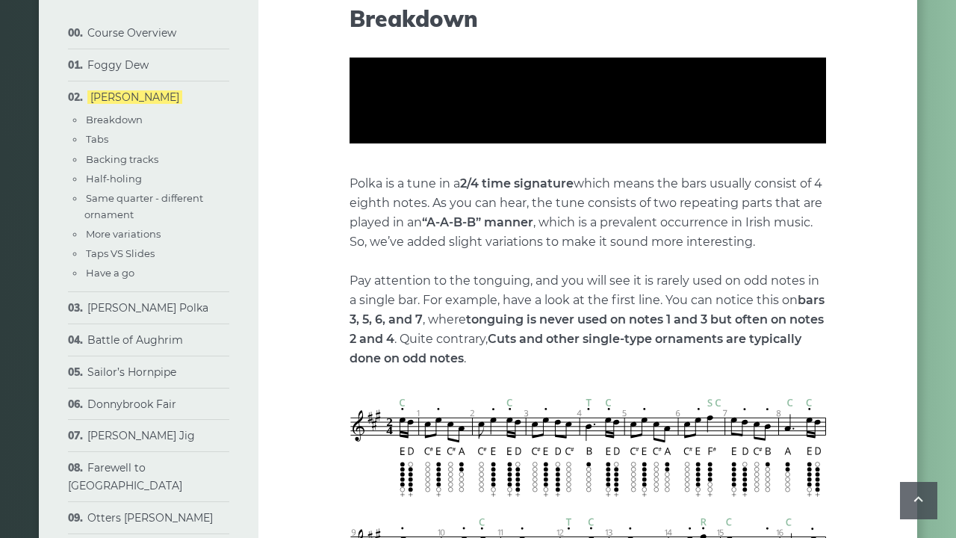
click at [376, 235] on button "Pause Play" at bounding box center [388, 223] width 24 height 24
click at [562, 118] on button "Play" at bounding box center [588, 100] width 52 height 36
click at [376, 235] on button "Pause Play" at bounding box center [388, 223] width 24 height 24
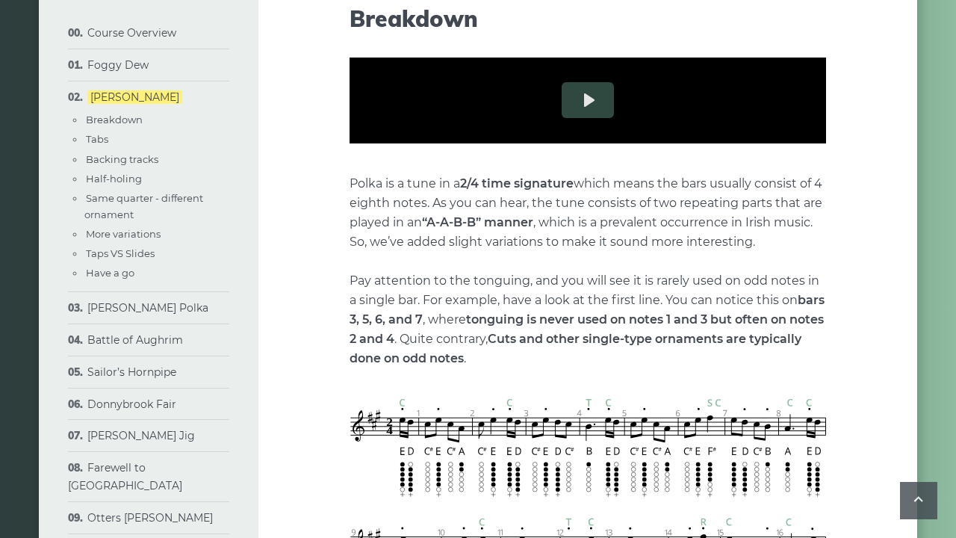
click at [350, 235] on button "Rewind 10s" at bounding box center [362, 223] width 24 height 24
click at [376, 235] on button "Pause Play" at bounding box center [388, 223] width 24 height 24
drag, startPoint x: 38, startPoint y: 518, endPoint x: 48, endPoint y: 515, distance: 10.0
click at [376, 235] on button "Pause Play" at bounding box center [388, 223] width 24 height 24
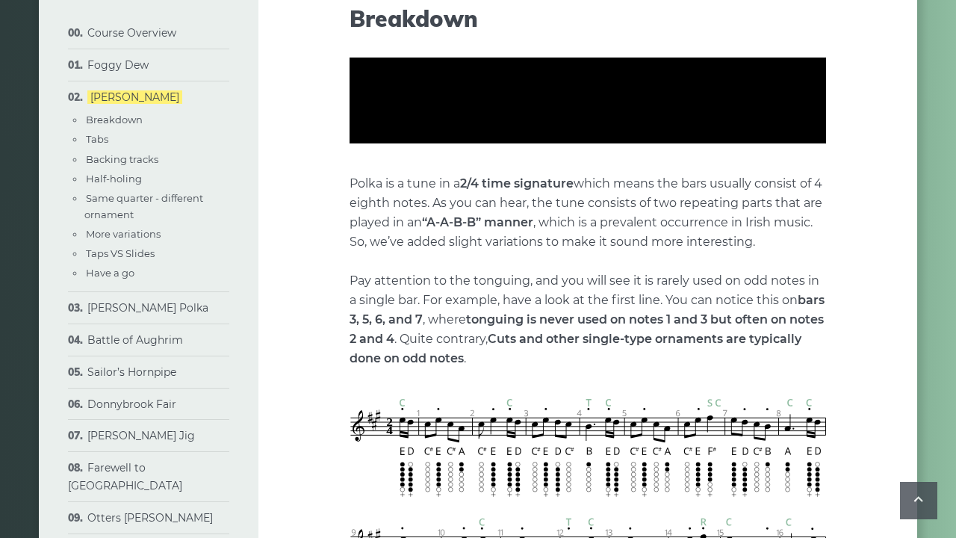
click at [376, 235] on button "Pause Play" at bounding box center [388, 223] width 24 height 24
click at [350, 235] on button "Rewind 10s" at bounding box center [362, 223] width 24 height 24
click at [376, 235] on button "Pause Play" at bounding box center [388, 223] width 24 height 24
click at [350, 235] on button "Rewind 10s" at bounding box center [362, 223] width 24 height 24
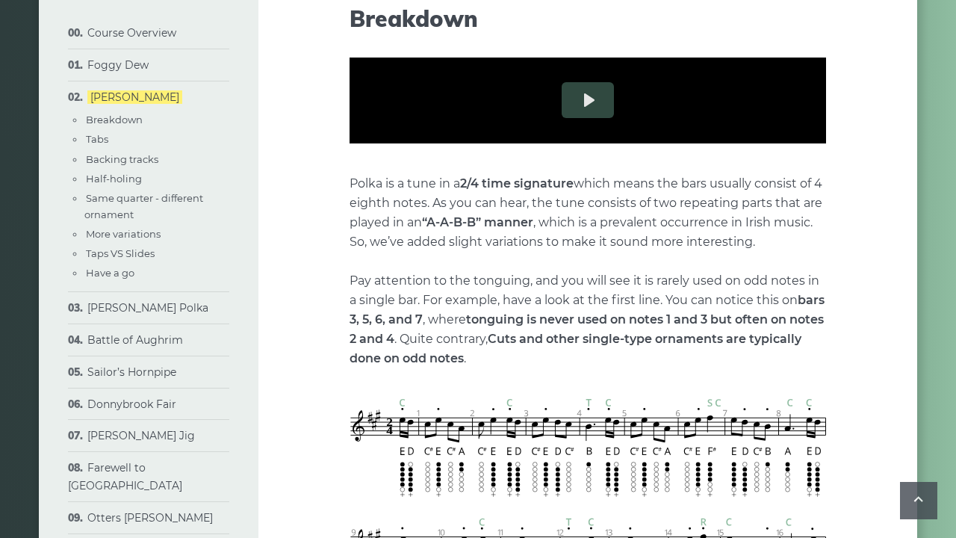
click at [376, 235] on button "Pause Play" at bounding box center [388, 223] width 24 height 24
click at [350, 235] on button "Rewind 10s" at bounding box center [362, 223] width 24 height 24
click at [376, 235] on button "Pause Play" at bounding box center [388, 223] width 24 height 24
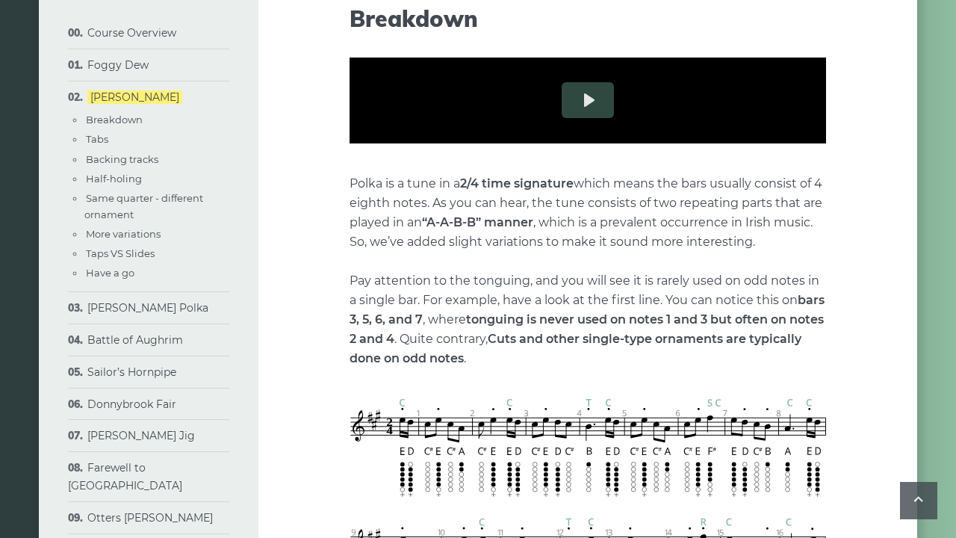
click at [350, 235] on button "Rewind 10s" at bounding box center [362, 223] width 24 height 24
click at [376, 235] on button "Pause Play" at bounding box center [388, 223] width 24 height 24
click at [350, 235] on button "Rewind 10s" at bounding box center [362, 223] width 24 height 24
click at [376, 235] on button "Pause Play" at bounding box center [388, 223] width 24 height 24
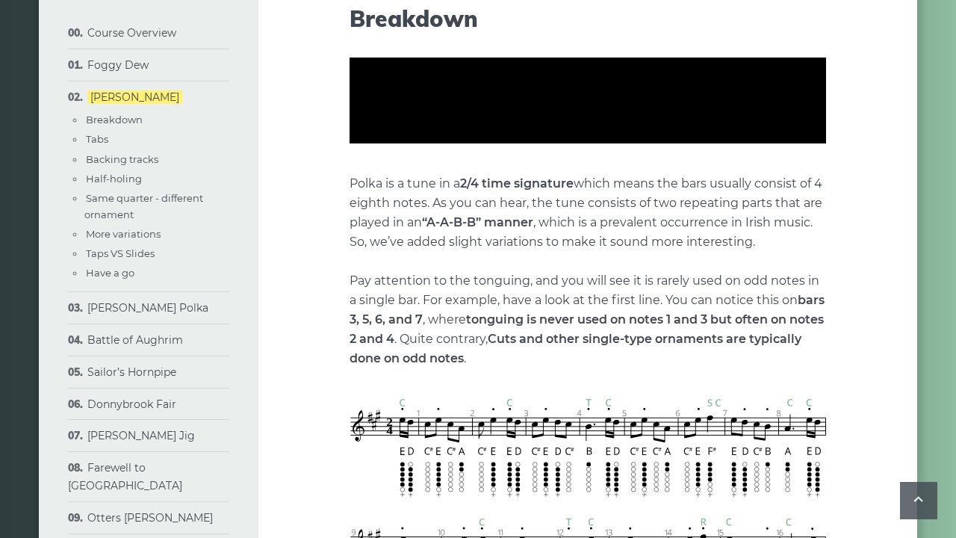
click at [376, 235] on button "Pause Play" at bounding box center [388, 223] width 24 height 24
type input "****"
click at [826, 235] on button "Exit fullscreen Enter fullscreen" at bounding box center [814, 223] width 24 height 24
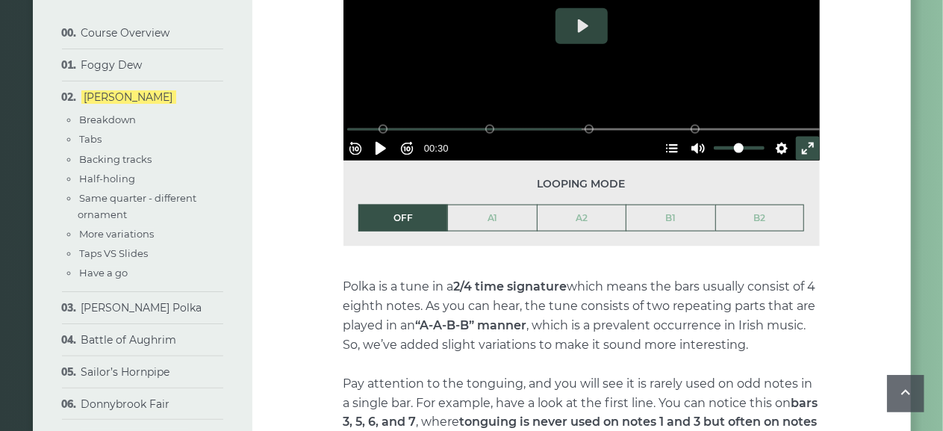
scroll to position [981, 0]
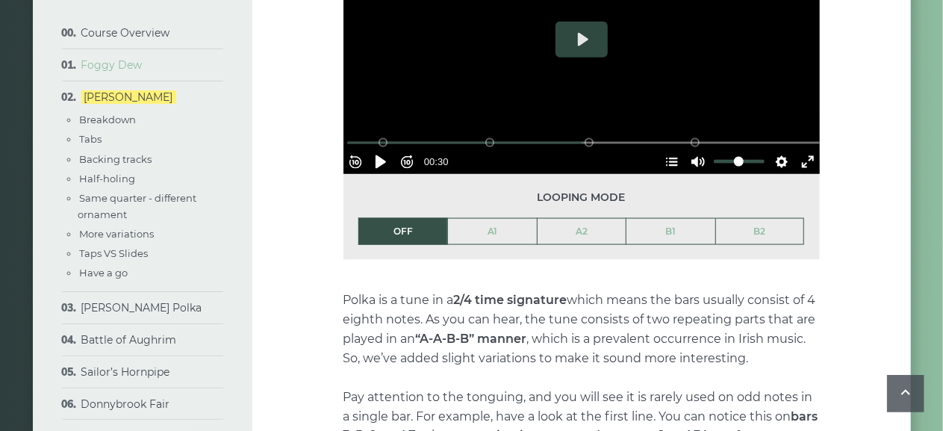
click at [131, 64] on link "Foggy Dew" at bounding box center [111, 64] width 61 height 13
